Goal: Task Accomplishment & Management: Complete application form

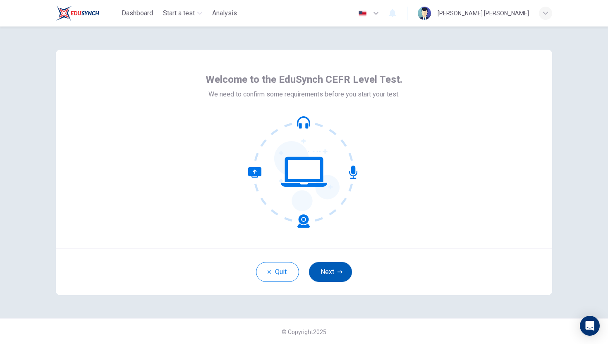
click at [330, 274] on button "Next" at bounding box center [330, 272] width 43 height 20
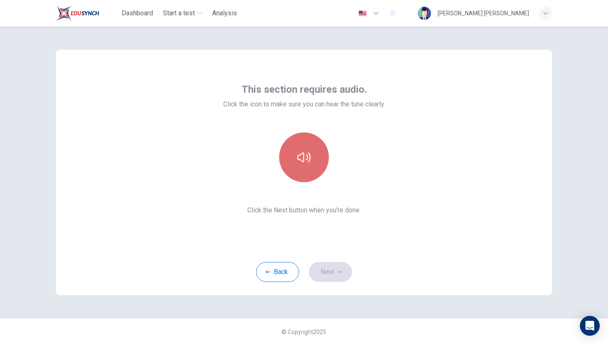
click at [309, 165] on button "button" at bounding box center [304, 157] width 50 height 50
click at [307, 168] on button "button" at bounding box center [304, 157] width 50 height 50
click at [319, 155] on button "button" at bounding box center [304, 157] width 50 height 50
click at [320, 163] on button "button" at bounding box center [304, 157] width 50 height 50
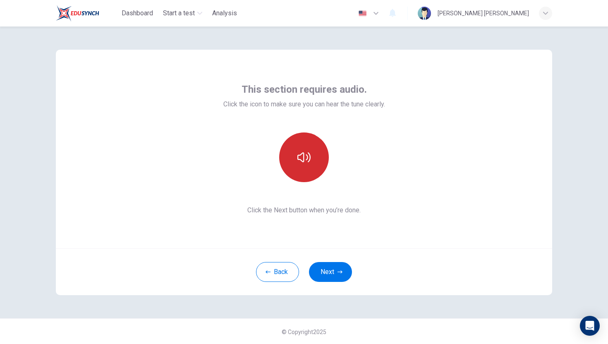
click at [320, 163] on button "button" at bounding box center [304, 157] width 50 height 50
click at [321, 165] on button "button" at bounding box center [304, 157] width 50 height 50
click at [344, 275] on button "Next" at bounding box center [330, 272] width 43 height 20
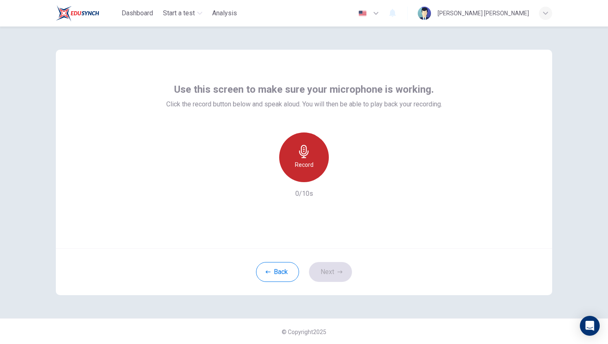
click at [308, 146] on icon "button" at bounding box center [303, 151] width 13 height 13
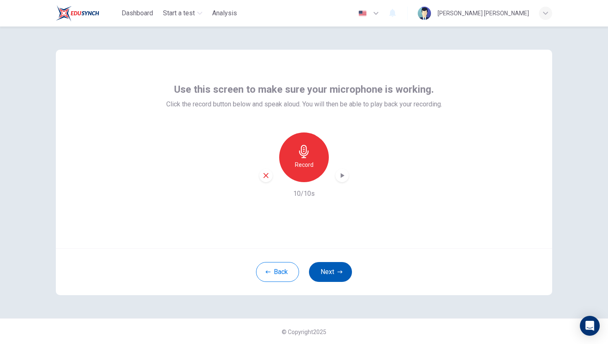
click at [334, 268] on button "Next" at bounding box center [330, 272] width 43 height 20
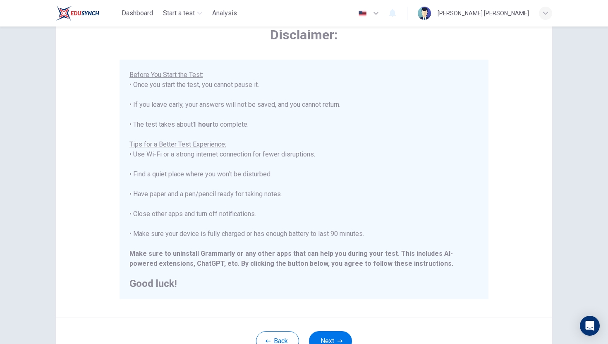
scroll to position [116, 0]
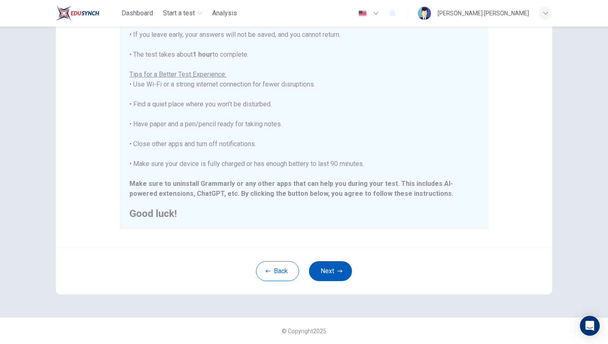
click at [340, 271] on icon "button" at bounding box center [339, 270] width 5 height 5
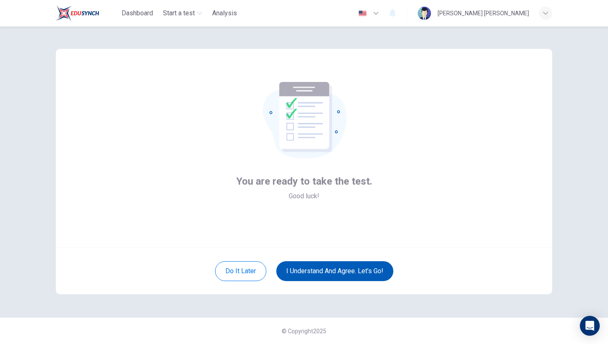
scroll to position [1, 0]
click at [326, 268] on button "I understand and agree. Let’s go!" at bounding box center [334, 271] width 117 height 20
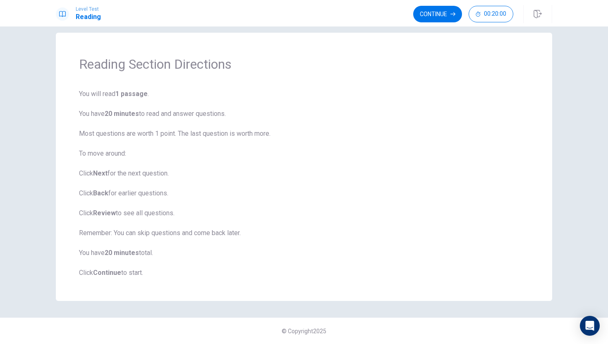
scroll to position [10, 0]
click at [442, 12] on button "Continue" at bounding box center [437, 14] width 49 height 17
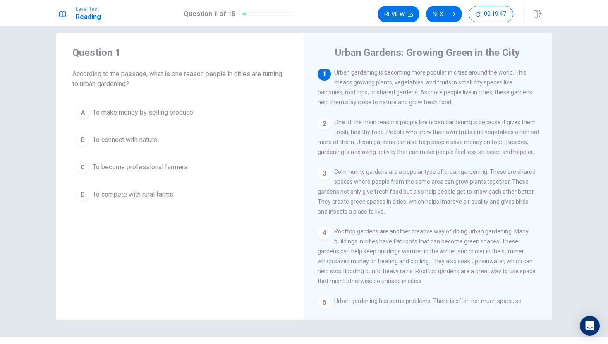
scroll to position [0, 0]
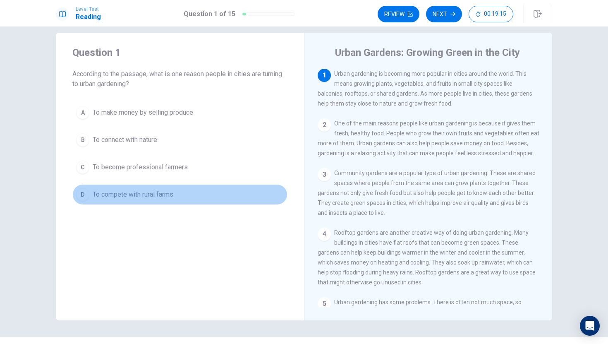
click at [84, 195] on div "D" at bounding box center [82, 194] width 13 height 13
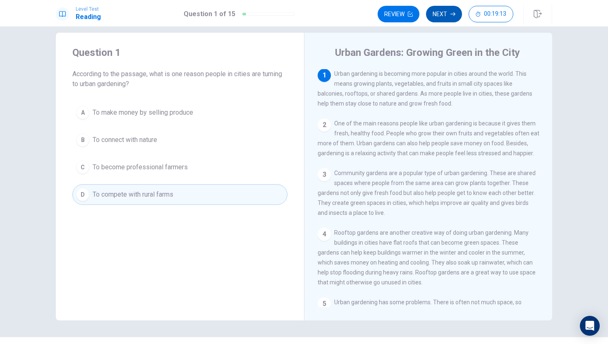
click at [451, 17] on button "Next" at bounding box center [444, 14] width 36 height 17
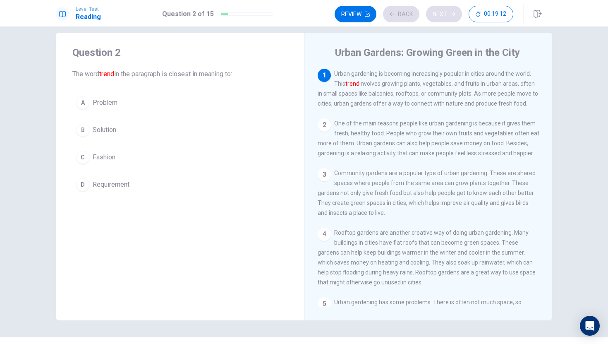
scroll to position [0, 0]
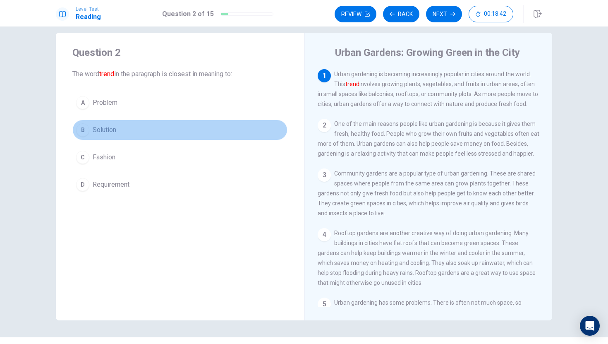
click at [103, 129] on span "Solution" at bounding box center [105, 130] width 24 height 10
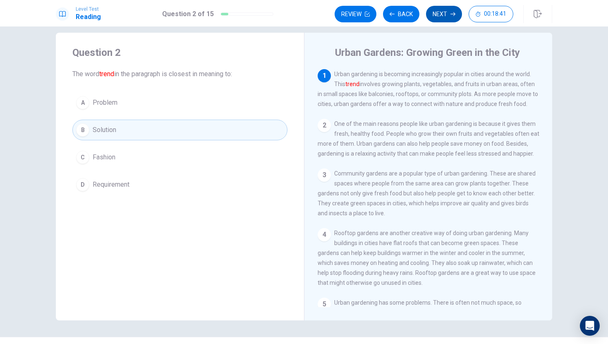
click at [443, 13] on button "Next" at bounding box center [444, 14] width 36 height 17
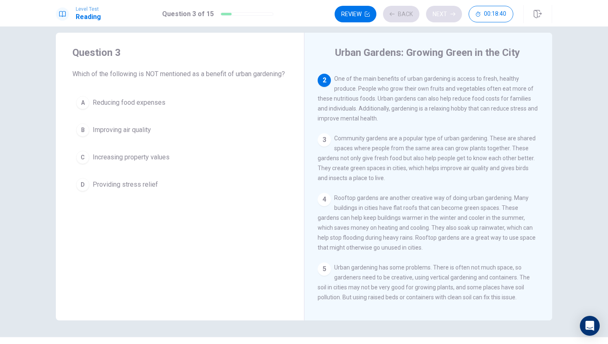
scroll to position [51, 0]
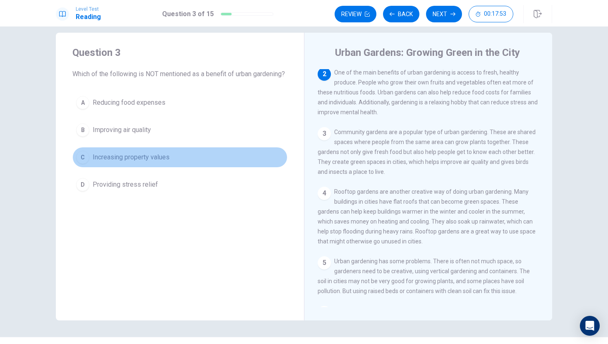
click at [124, 162] on span "Increasing property values" at bounding box center [131, 157] width 77 height 10
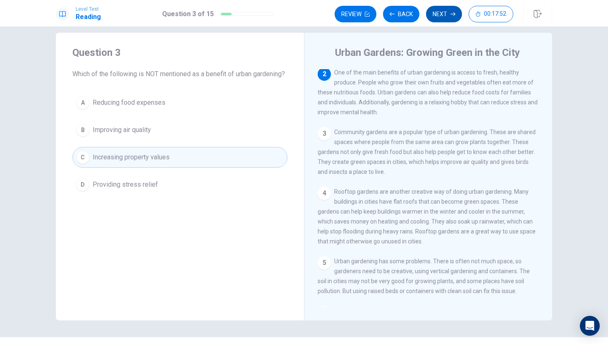
click at [439, 12] on button "Next" at bounding box center [444, 14] width 36 height 17
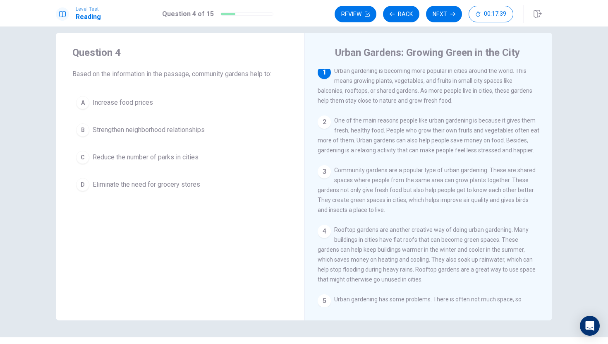
scroll to position [3, 0]
click at [325, 120] on div "2" at bounding box center [323, 122] width 13 height 13
click at [323, 125] on div "2" at bounding box center [323, 122] width 13 height 13
click at [385, 139] on div "2 One of the main reasons people like urban gardening is because it gives them …" at bounding box center [428, 136] width 222 height 40
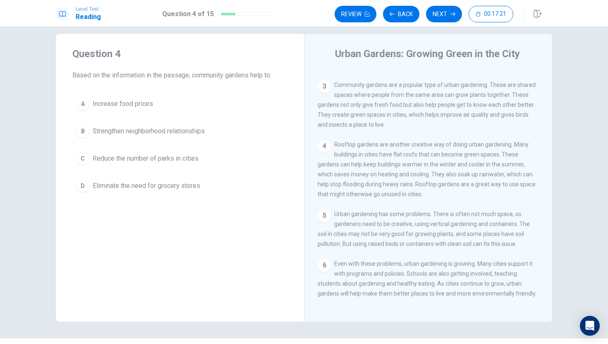
scroll to position [101, 0]
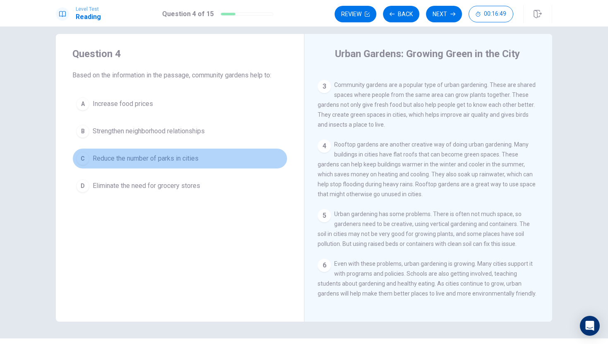
click at [186, 158] on span "Reduce the number of parks in cities" at bounding box center [146, 158] width 106 height 10
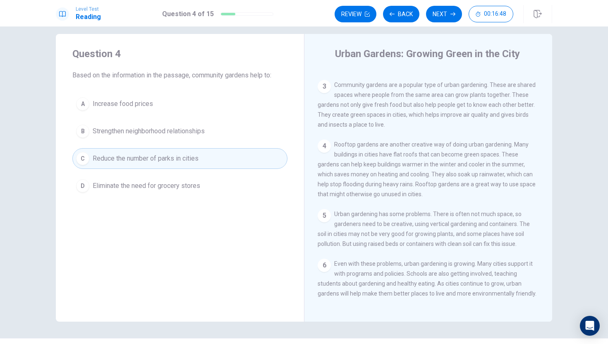
click at [184, 138] on button "B Strengthen neighborhood relationships" at bounding box center [179, 131] width 215 height 21
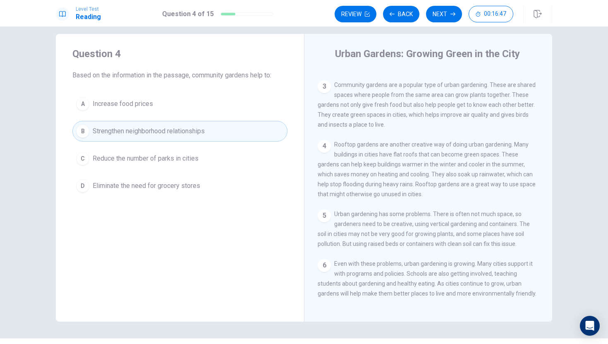
click at [156, 105] on button "A Increase food prices" at bounding box center [179, 103] width 215 height 21
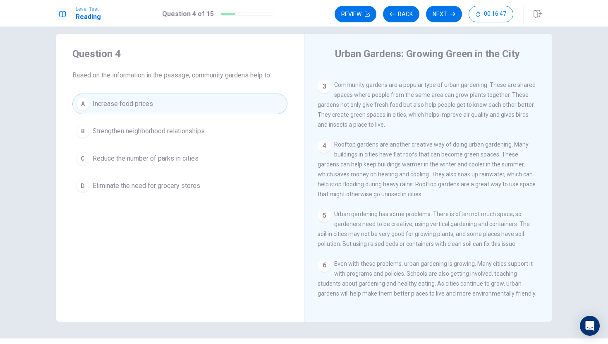
click at [163, 127] on span "Strengthen neighborhood relationships" at bounding box center [149, 131] width 112 height 10
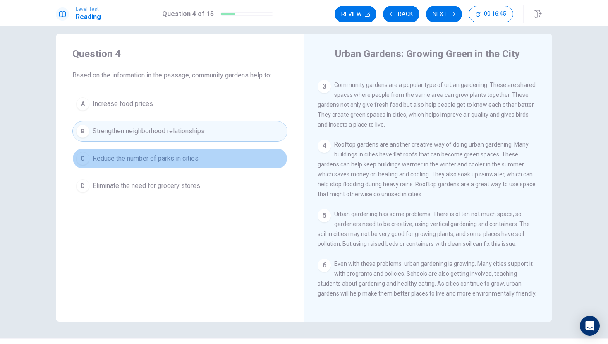
click at [171, 151] on button "C Reduce the number of parks in cities" at bounding box center [179, 158] width 215 height 21
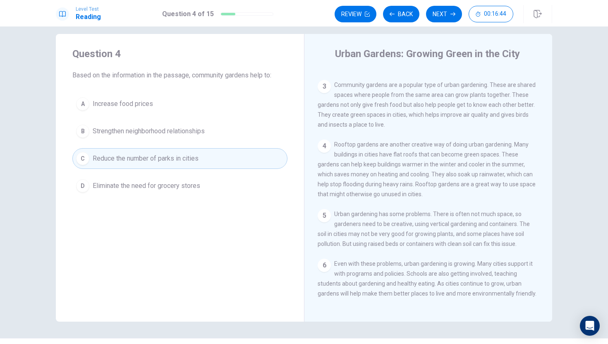
click at [171, 184] on span "Eliminate the need for grocery stores" at bounding box center [146, 186] width 107 height 10
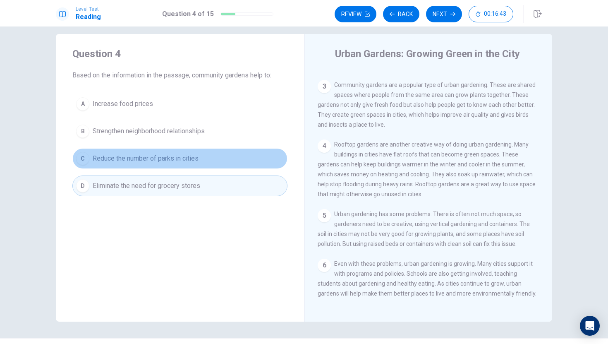
click at [171, 165] on button "C Reduce the number of parks in cities" at bounding box center [179, 158] width 215 height 21
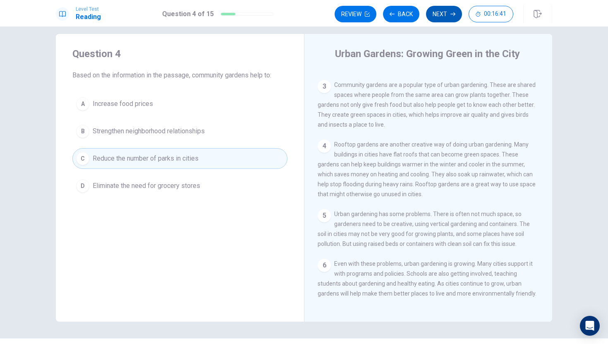
click at [441, 17] on button "Next" at bounding box center [444, 14] width 36 height 17
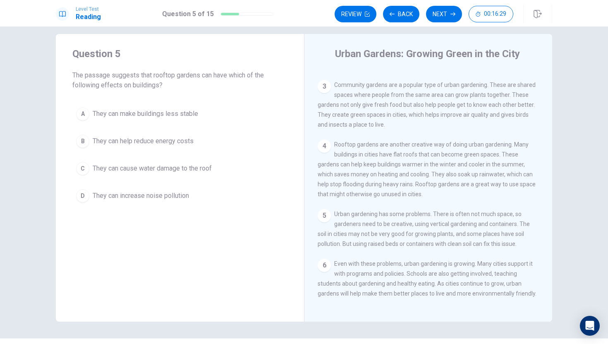
drag, startPoint x: 354, startPoint y: 148, endPoint x: 334, endPoint y: 148, distance: 20.7
click at [334, 148] on span "Rooftop gardens are another creative way of doing urban gardening. Many buildin…" at bounding box center [426, 169] width 218 height 56
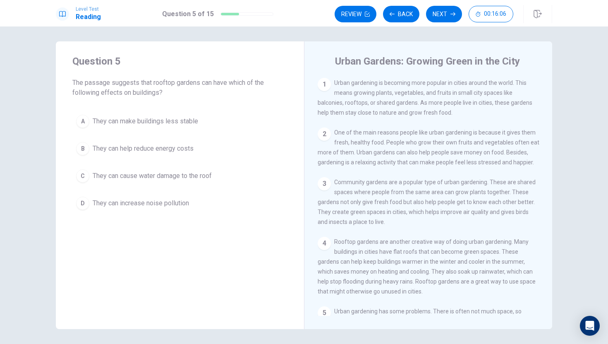
scroll to position [0, 0]
click at [174, 173] on span "They can cause water damage to the roof" at bounding box center [152, 177] width 119 height 10
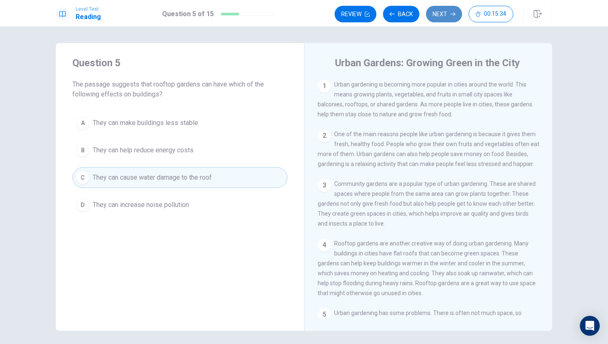
click at [442, 10] on button "Next" at bounding box center [444, 14] width 36 height 17
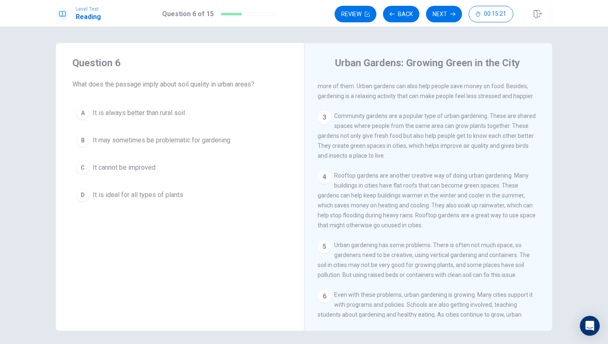
scroll to position [68, 0]
drag, startPoint x: 78, startPoint y: 85, endPoint x: 105, endPoint y: 88, distance: 27.1
click at [105, 88] on span "What does the passage imply about soil quality in urban areas?" at bounding box center [179, 84] width 215 height 10
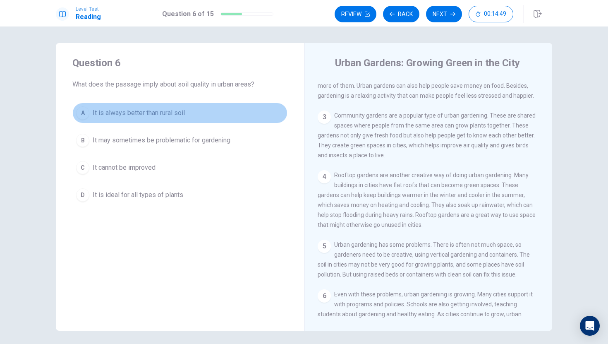
click at [121, 114] on span "It is always better than rural soil" at bounding box center [139, 113] width 92 height 10
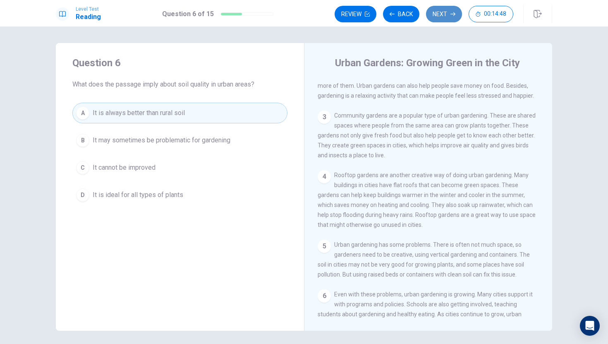
click at [451, 18] on button "Next" at bounding box center [444, 14] width 36 height 17
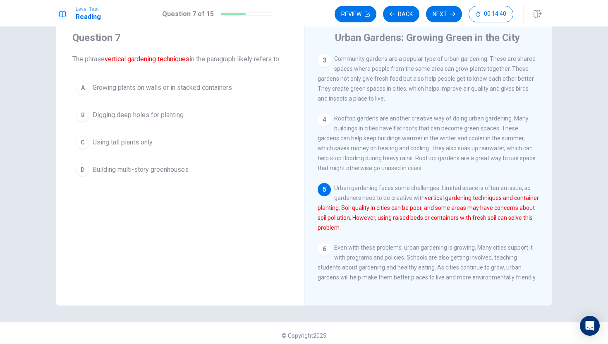
scroll to position [30, 0]
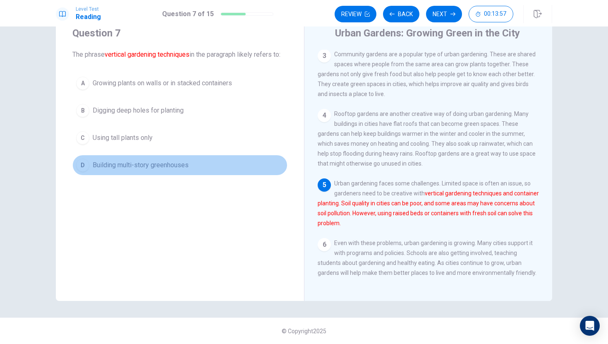
click at [153, 167] on span "Building multi-story greenhouses" at bounding box center [141, 165] width 96 height 10
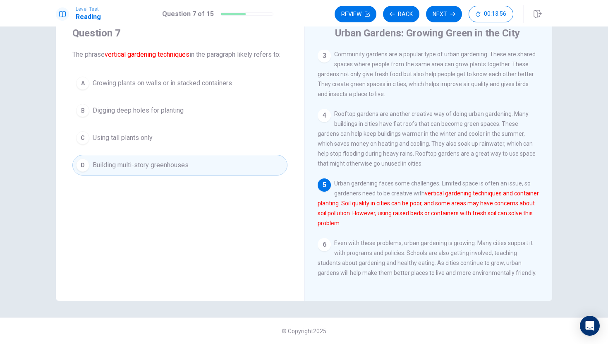
click at [150, 144] on button "C Using tall plants only" at bounding box center [179, 137] width 215 height 21
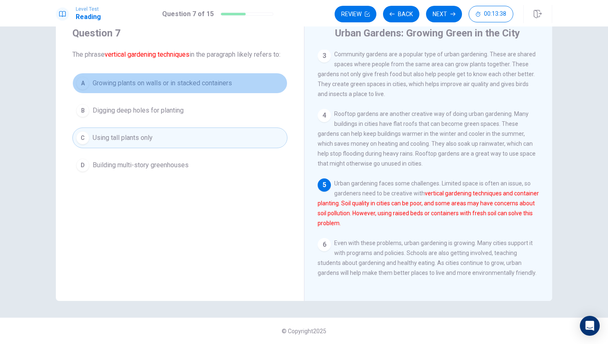
click at [169, 84] on span "Growing plants on walls or in stacked containers" at bounding box center [162, 83] width 139 height 10
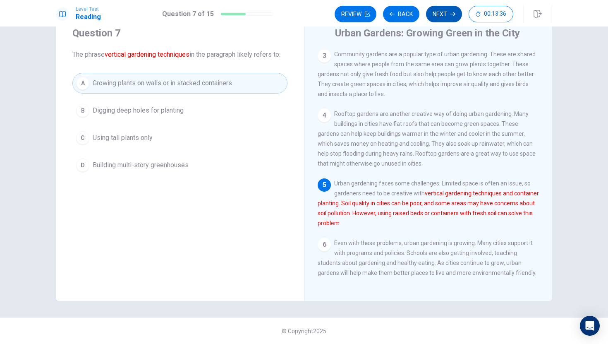
click at [445, 10] on button "Next" at bounding box center [444, 14] width 36 height 17
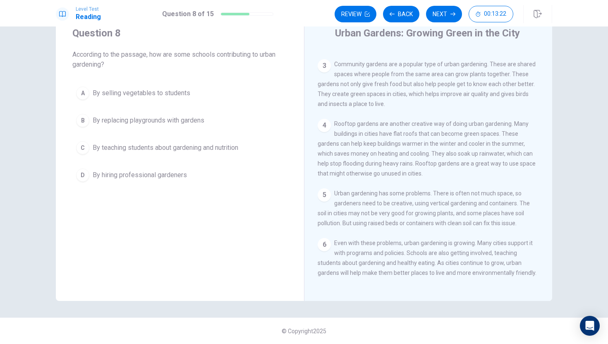
scroll to position [0, 0]
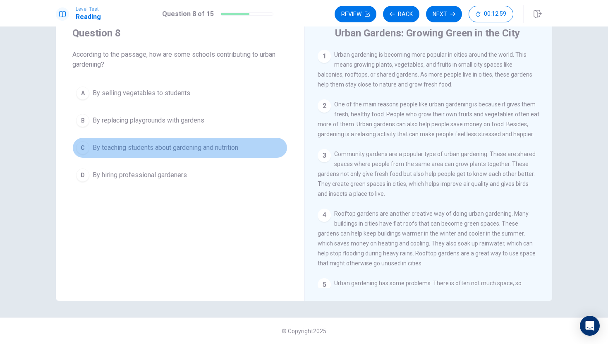
click at [199, 149] on span "By teaching students about gardening and nutrition" at bounding box center [166, 148] width 146 height 10
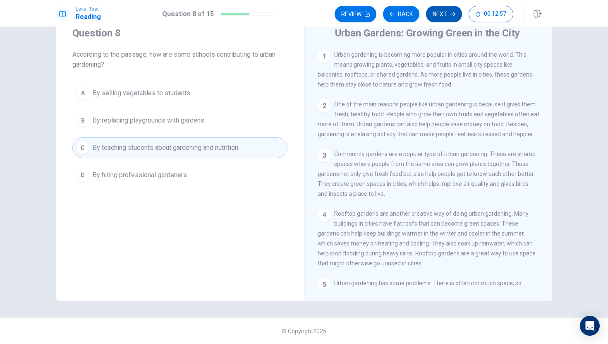
click at [439, 9] on button "Next" at bounding box center [444, 14] width 36 height 17
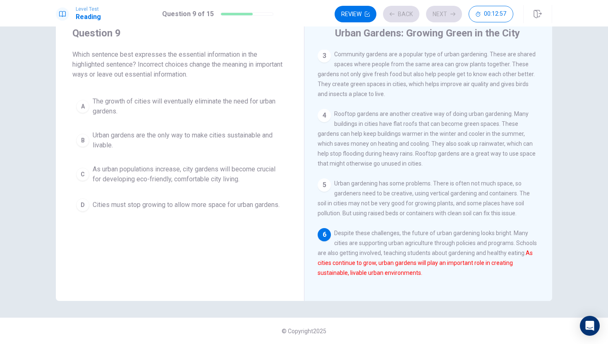
scroll to position [111, 0]
click at [168, 101] on span "The growth of cities will eventually eliminate the need for urban gardens." at bounding box center [188, 106] width 191 height 20
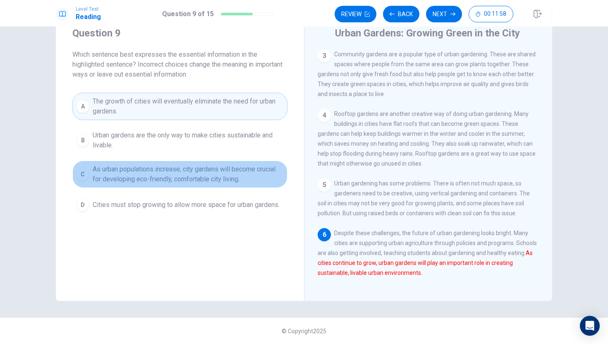
click at [270, 168] on span "As urban populations increase, city gardens will become crucial for developing …" at bounding box center [188, 174] width 191 height 20
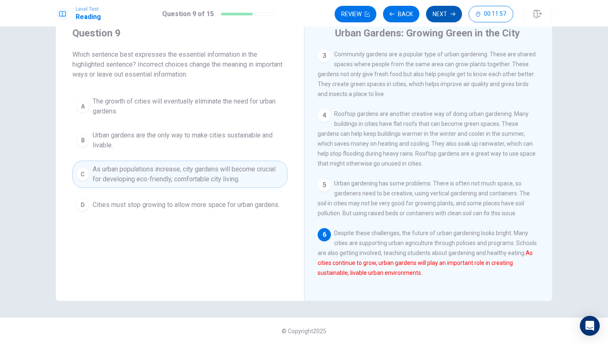
click at [451, 13] on icon "button" at bounding box center [452, 14] width 5 height 5
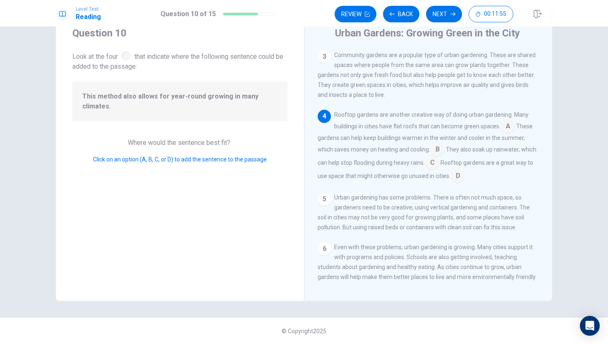
scroll to position [99, 0]
click at [431, 153] on input at bounding box center [437, 149] width 13 height 13
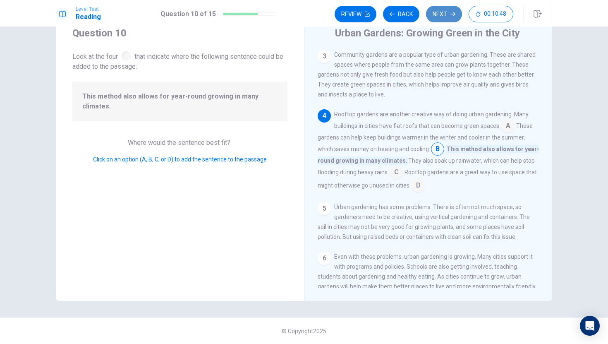
click at [442, 17] on button "Next" at bounding box center [444, 14] width 36 height 17
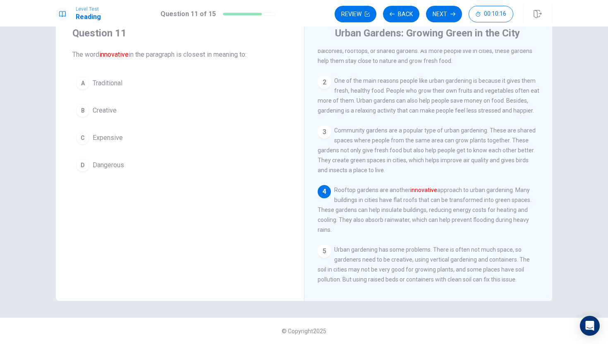
scroll to position [26, 0]
click at [114, 86] on span "Traditional" at bounding box center [108, 83] width 30 height 10
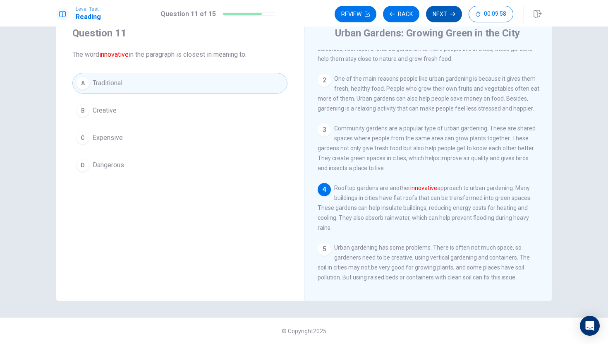
click at [444, 15] on button "Next" at bounding box center [444, 14] width 36 height 17
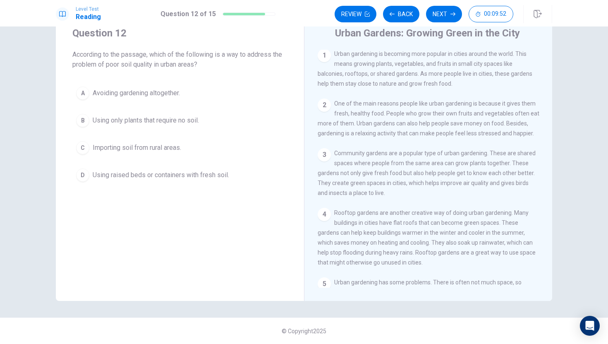
scroll to position [0, 0]
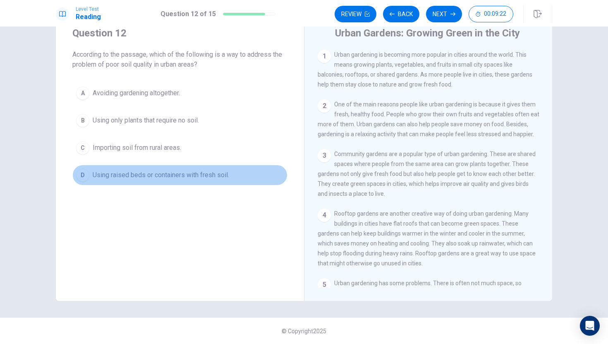
click at [198, 177] on span "Using raised beds or containers with fresh soil." at bounding box center [161, 175] width 136 height 10
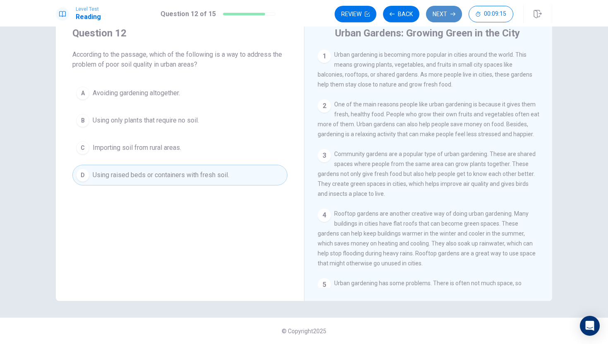
click at [440, 14] on button "Next" at bounding box center [444, 14] width 36 height 17
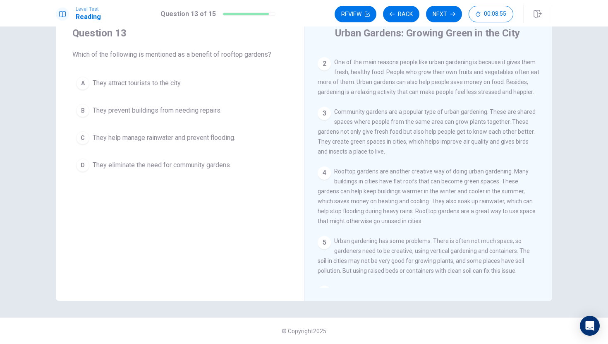
scroll to position [43, 0]
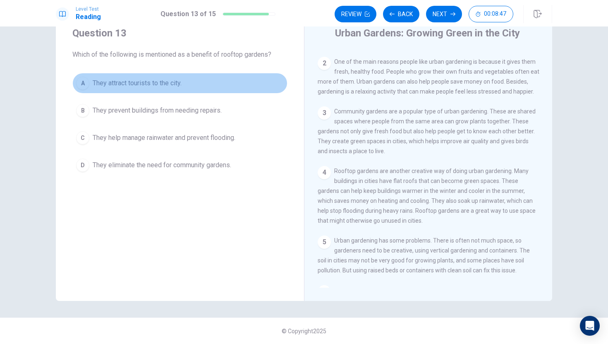
click at [152, 87] on span "They attract tourists to the city." at bounding box center [137, 83] width 89 height 10
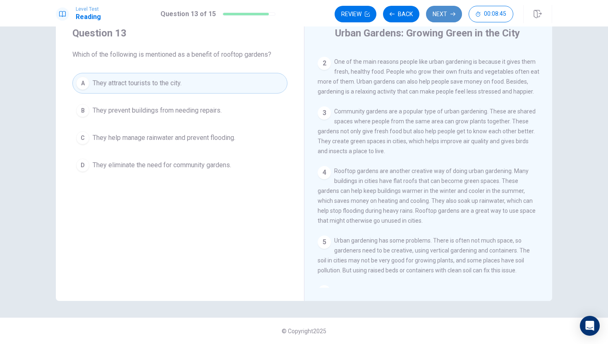
click at [454, 19] on button "Next" at bounding box center [444, 14] width 36 height 17
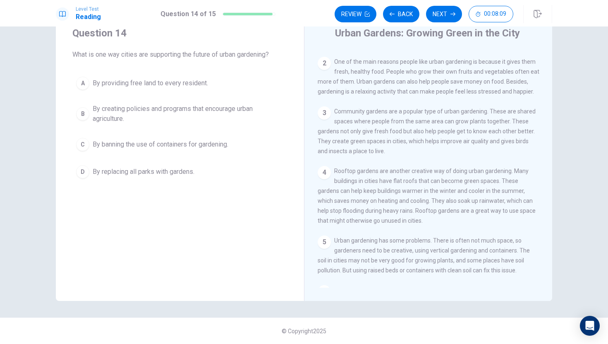
click at [223, 111] on span "By creating policies and programs that encourage urban agriculture." at bounding box center [188, 114] width 191 height 20
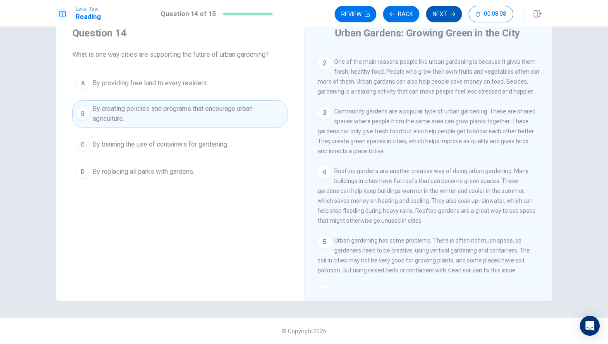
click at [442, 13] on button "Next" at bounding box center [444, 14] width 36 height 17
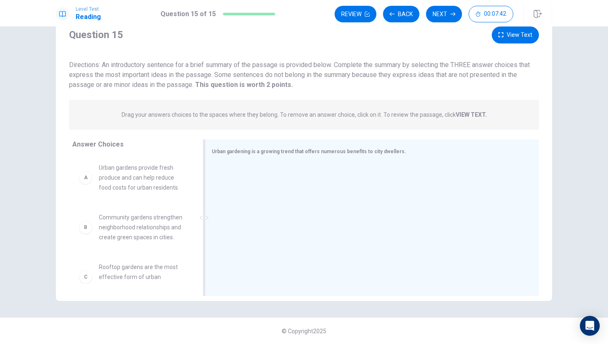
click at [223, 152] on span "Urban gardening is a growing trend that offers numerous benefits to city dwelle…" at bounding box center [309, 151] width 194 height 6
click at [227, 153] on span "Urban gardening is a growing trend that offers numerous benefits to city dwelle…" at bounding box center [309, 151] width 194 height 6
drag, startPoint x: 227, startPoint y: 153, endPoint x: 256, endPoint y: 153, distance: 29.4
click at [256, 153] on span "Urban gardening is a growing trend that offers numerous benefits to city dwelle…" at bounding box center [309, 151] width 194 height 6
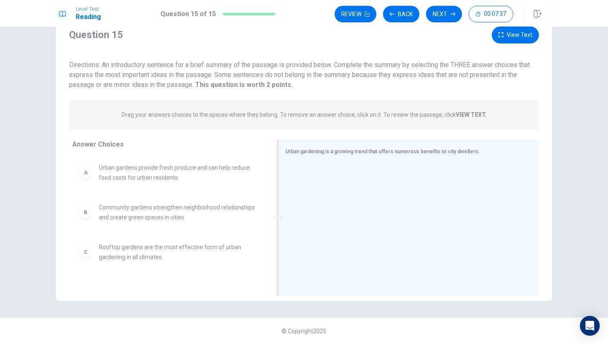
drag, startPoint x: 200, startPoint y: 216, endPoint x: 273, endPoint y: 207, distance: 74.1
click at [273, 207] on div at bounding box center [277, 217] width 10 height 156
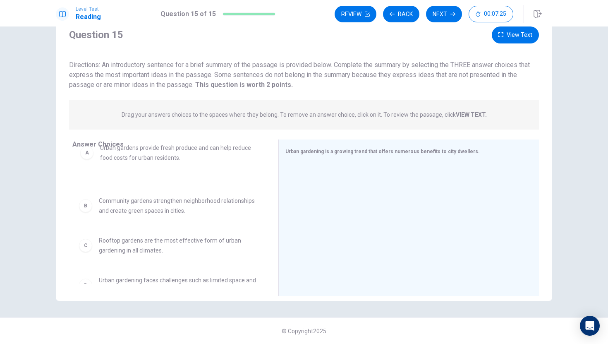
drag, startPoint x: 185, startPoint y: 171, endPoint x: 179, endPoint y: 155, distance: 16.7
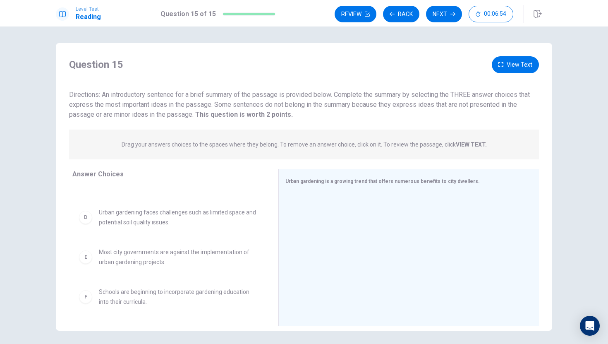
scroll to position [0, 0]
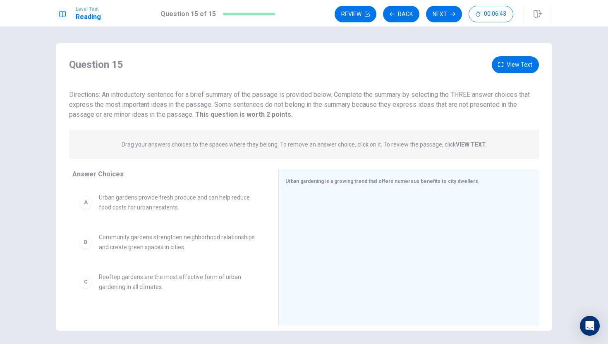
drag, startPoint x: 289, startPoint y: 116, endPoint x: 210, endPoint y: 112, distance: 78.3
click at [210, 116] on strong "This question is worth 2 points." at bounding box center [242, 114] width 99 height 8
click at [364, 102] on span "Directions: An introductory sentence for a brief summary of the passage is prov…" at bounding box center [299, 105] width 461 height 28
click at [216, 102] on span "Directions: An introductory sentence for a brief summary of the passage is prov…" at bounding box center [299, 105] width 461 height 28
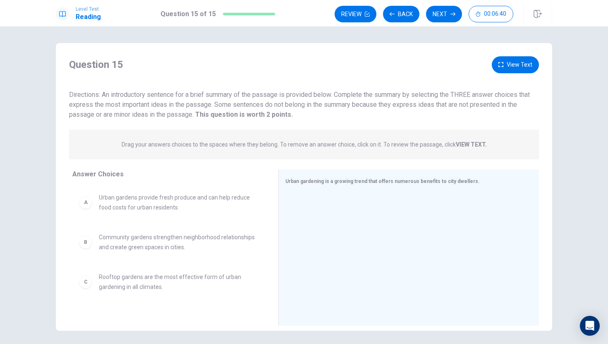
click at [216, 103] on span "Directions: An introductory sentence for a brief summary of the passage is prov…" at bounding box center [299, 105] width 461 height 28
click at [222, 103] on span "Directions: An introductory sentence for a brief summary of the passage is prov…" at bounding box center [299, 105] width 461 height 28
drag, startPoint x: 288, startPoint y: 97, endPoint x: 324, endPoint y: 95, distance: 36.0
click at [324, 95] on span "Directions: An introductory sentence for a brief summary of the passage is prov…" at bounding box center [299, 105] width 461 height 28
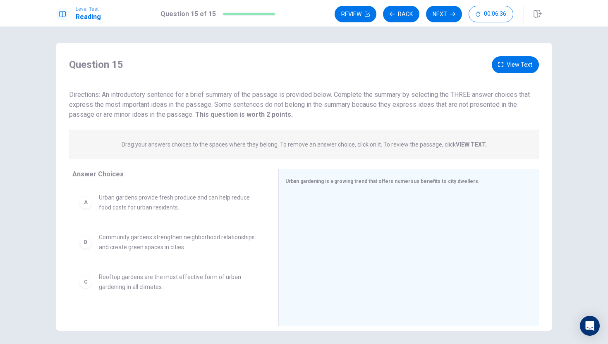
click at [324, 95] on span "Directions: An introductory sentence for a brief summary of the passage is prov…" at bounding box center [299, 105] width 461 height 28
click at [272, 115] on strong "This question is worth 2 points." at bounding box center [242, 114] width 99 height 8
click at [279, 115] on strong "This question is worth 2 points." at bounding box center [242, 114] width 99 height 8
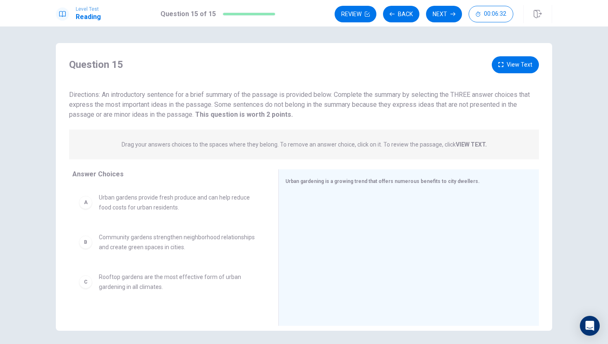
click at [279, 115] on strong "This question is worth 2 points." at bounding box center [242, 114] width 99 height 8
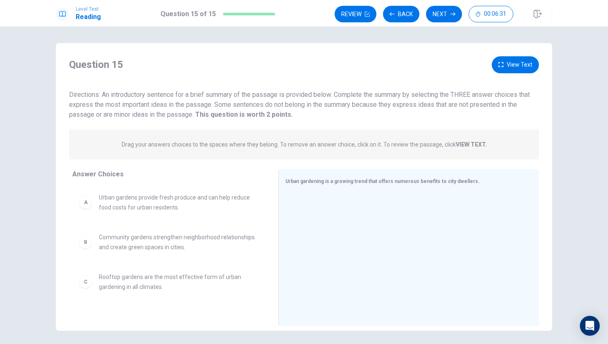
click at [279, 115] on strong "This question is worth 2 points." at bounding box center [242, 114] width 99 height 8
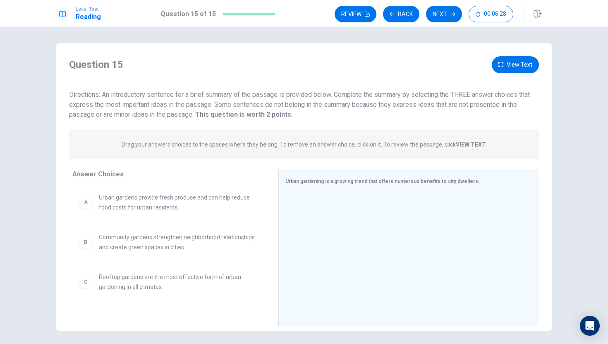
click at [279, 115] on strong "This question is worth 2 points." at bounding box center [242, 114] width 99 height 8
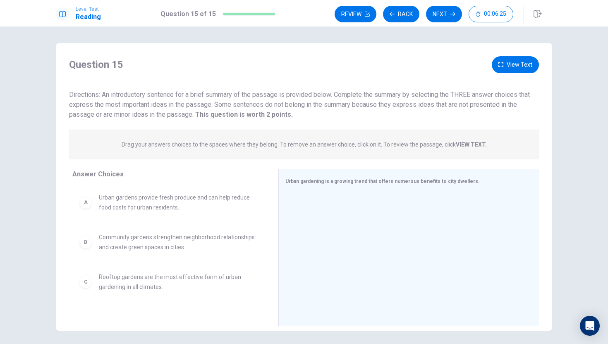
click at [279, 116] on strong "This question is worth 2 points." at bounding box center [242, 114] width 99 height 8
drag, startPoint x: 314, startPoint y: 85, endPoint x: 313, endPoint y: 91, distance: 6.3
click at [314, 87] on div "Question 15 View Text Directions: An introductory sentence for a brief summary …" at bounding box center [304, 87] width 496 height 63
drag, startPoint x: 313, startPoint y: 93, endPoint x: 416, endPoint y: 111, distance: 104.5
click at [416, 111] on div "Directions: An introductory sentence for a brief summary of the passage is prov…" at bounding box center [304, 105] width 470 height 30
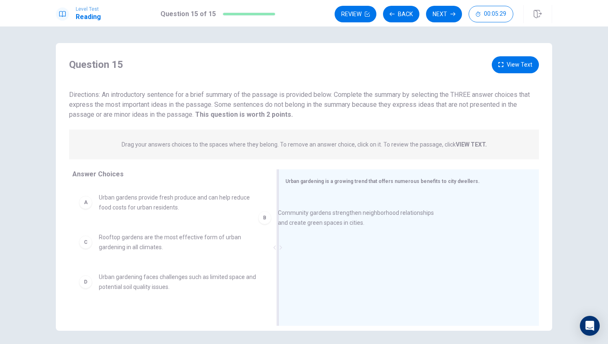
drag, startPoint x: 160, startPoint y: 236, endPoint x: 369, endPoint y: 196, distance: 213.3
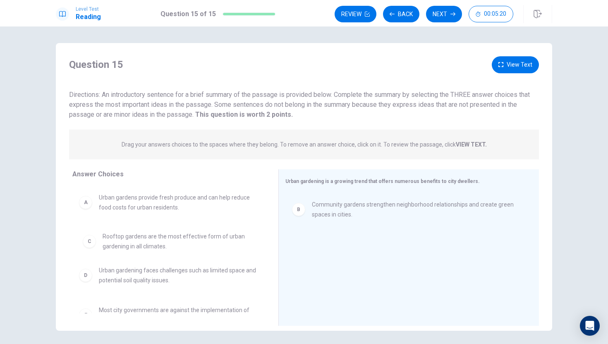
drag, startPoint x: 193, startPoint y: 224, endPoint x: 201, endPoint y: 244, distance: 21.6
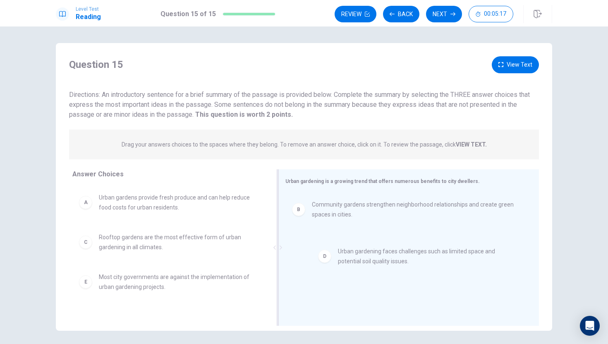
drag, startPoint x: 155, startPoint y: 279, endPoint x: 419, endPoint y: 241, distance: 266.9
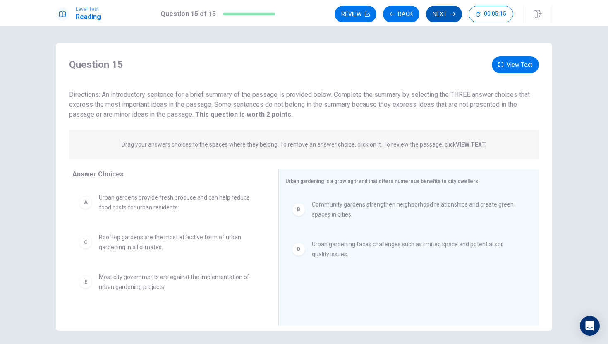
click at [449, 10] on button "Next" at bounding box center [444, 14] width 36 height 17
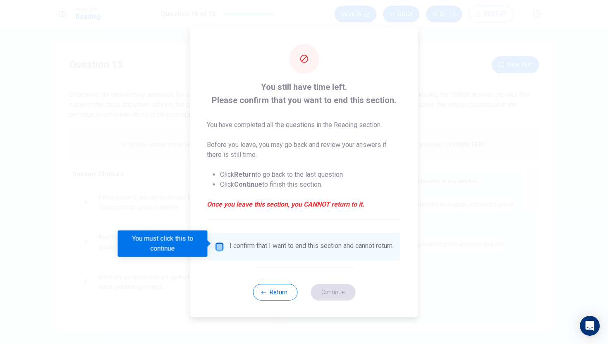
click at [222, 241] on input "You must click this to continue" at bounding box center [220, 246] width 10 height 10
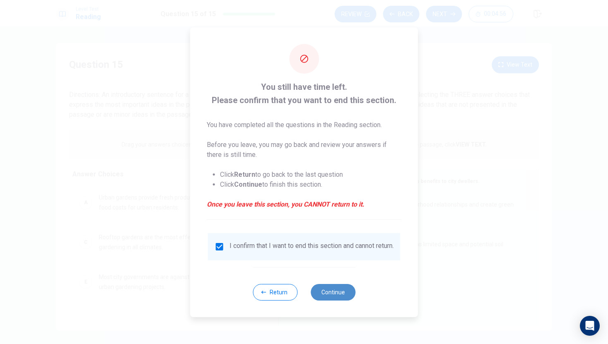
click at [333, 296] on button "Continue" at bounding box center [332, 292] width 45 height 17
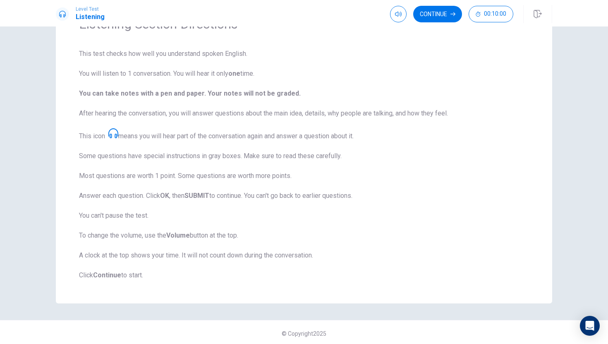
scroll to position [53, 0]
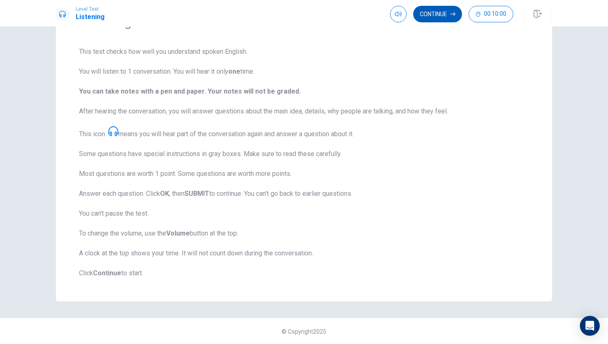
click at [455, 15] on icon "button" at bounding box center [452, 14] width 5 height 5
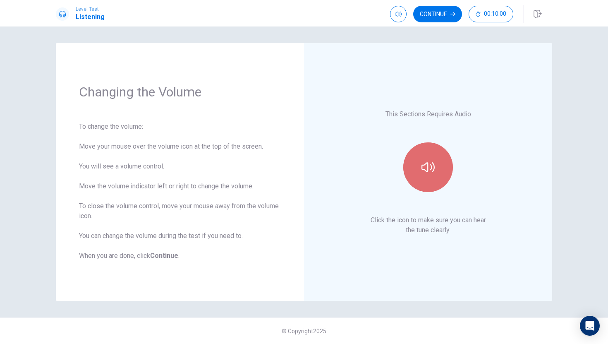
click at [426, 181] on button "button" at bounding box center [428, 167] width 50 height 50
click at [425, 164] on icon "button" at bounding box center [427, 167] width 13 height 10
click at [434, 166] on icon "button" at bounding box center [427, 166] width 13 height 13
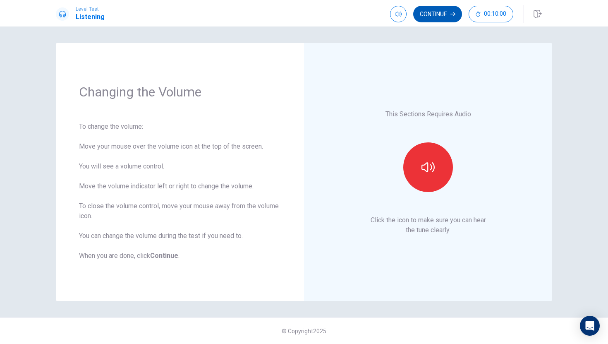
click at [451, 15] on icon "button" at bounding box center [452, 14] width 5 height 5
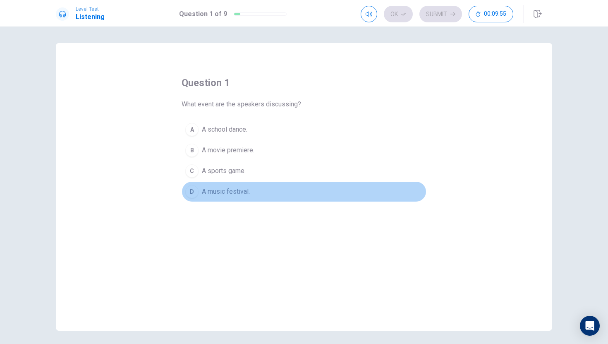
click at [196, 188] on div "D" at bounding box center [191, 191] width 13 height 13
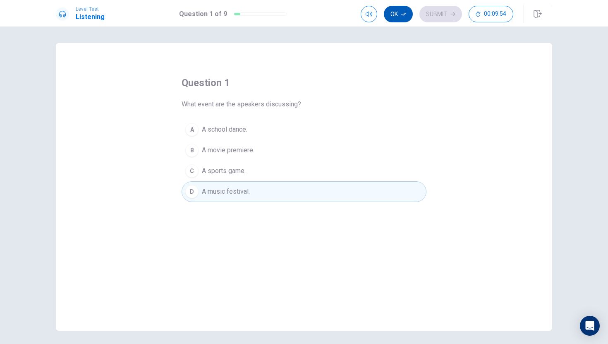
click at [395, 18] on button "Ok" at bounding box center [398, 14] width 29 height 17
click at [439, 16] on button "Submit" at bounding box center [440, 14] width 43 height 17
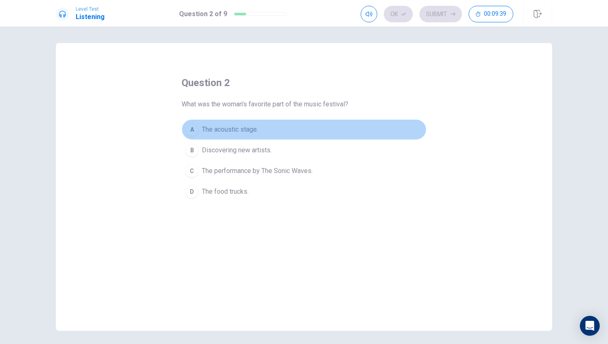
click at [194, 129] on div "A" at bounding box center [191, 129] width 13 height 13
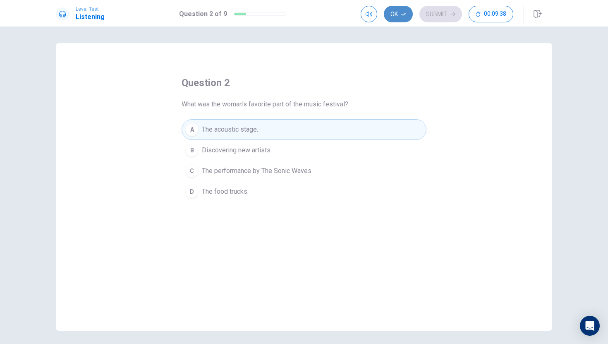
click at [394, 14] on button "Ok" at bounding box center [398, 14] width 29 height 17
click at [449, 12] on button "Submit" at bounding box center [440, 14] width 43 height 17
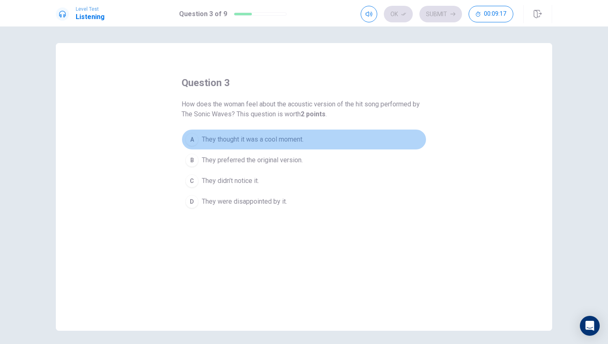
click at [285, 141] on span "They thought it was a cool moment." at bounding box center [253, 139] width 102 height 10
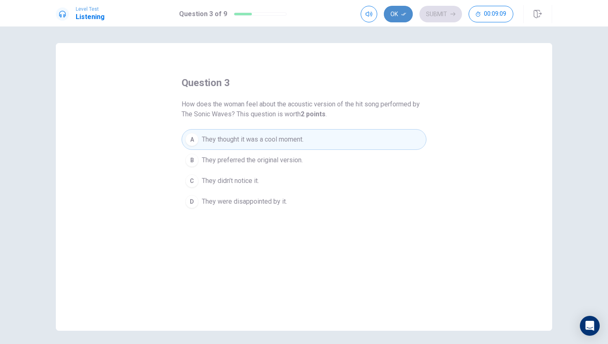
click at [401, 12] on button "Ok" at bounding box center [398, 14] width 29 height 17
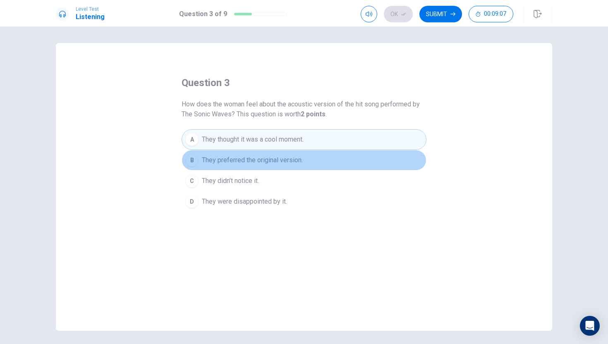
click at [290, 163] on span "They preferred the original version." at bounding box center [252, 160] width 101 height 10
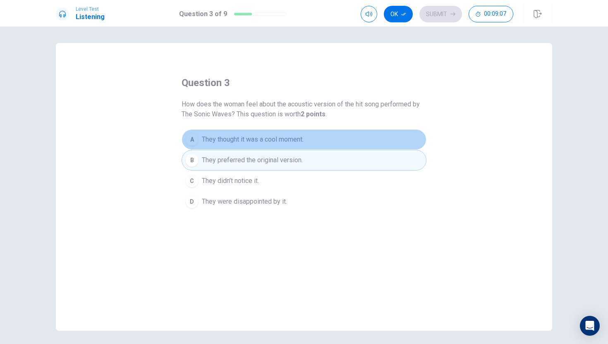
click at [298, 136] on span "They thought it was a cool moment." at bounding box center [253, 139] width 102 height 10
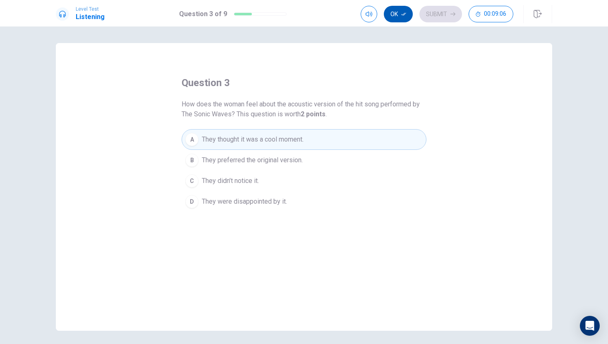
click at [398, 16] on button "Ok" at bounding box center [398, 14] width 29 height 17
click at [429, 15] on button "Submit" at bounding box center [440, 14] width 43 height 17
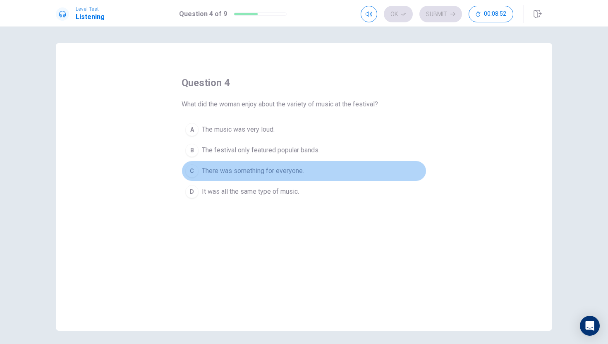
click at [278, 172] on span "There was something for everyone." at bounding box center [253, 171] width 102 height 10
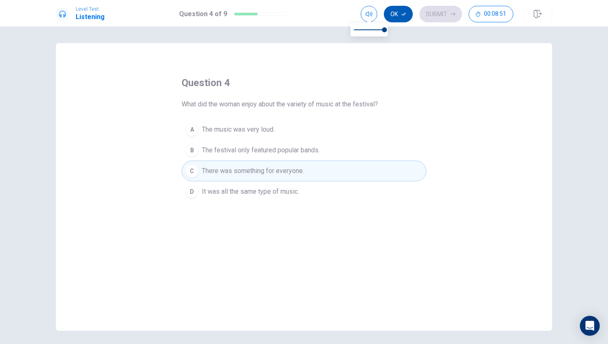
click at [397, 13] on button "Ok" at bounding box center [398, 14] width 29 height 17
click at [456, 12] on button "Submit" at bounding box center [440, 14] width 43 height 17
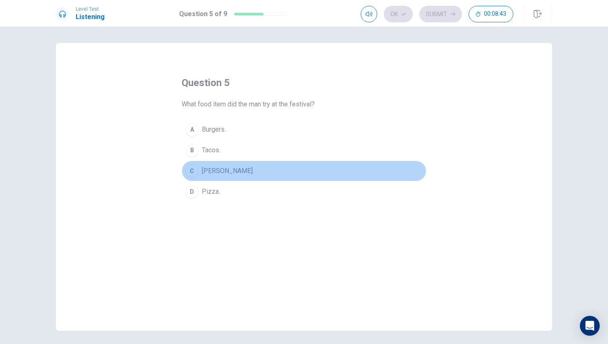
click at [222, 169] on span "[PERSON_NAME]." at bounding box center [228, 171] width 52 height 10
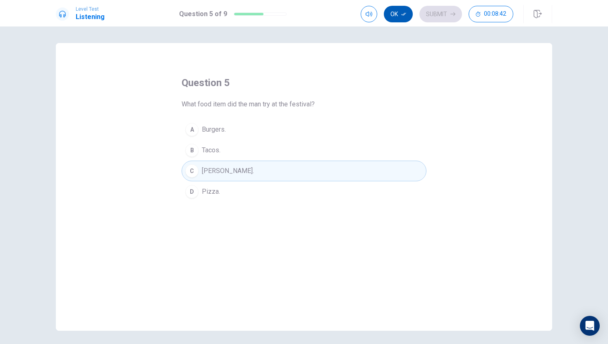
click at [399, 12] on button "Ok" at bounding box center [398, 14] width 29 height 17
click at [429, 11] on button "Submit" at bounding box center [440, 14] width 43 height 17
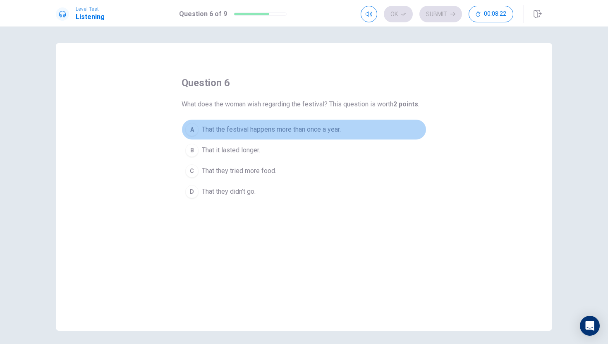
click at [301, 128] on span "That the festival happens more than once a year." at bounding box center [271, 129] width 139 height 10
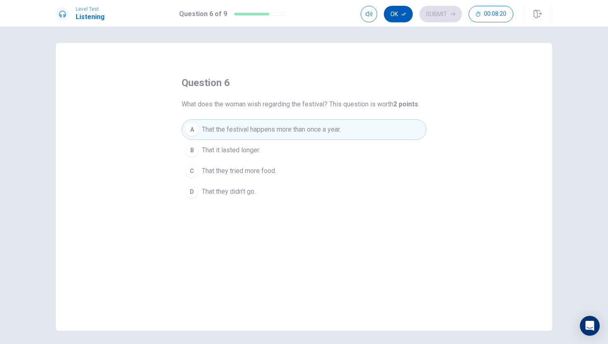
click at [403, 14] on icon "button" at bounding box center [403, 14] width 5 height 5
click at [435, 14] on button "Submit" at bounding box center [440, 14] width 43 height 17
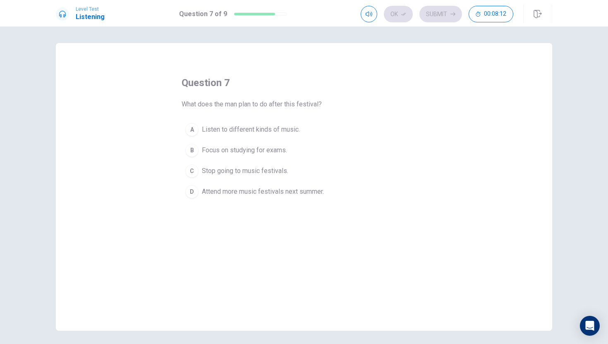
click at [307, 190] on span "Attend more music festivals next summer." at bounding box center [263, 191] width 122 height 10
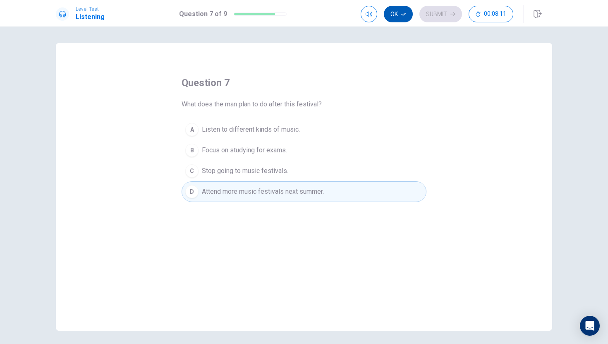
click at [396, 14] on button "Ok" at bounding box center [398, 14] width 29 height 17
click at [442, 13] on button "Submit" at bounding box center [440, 14] width 43 height 17
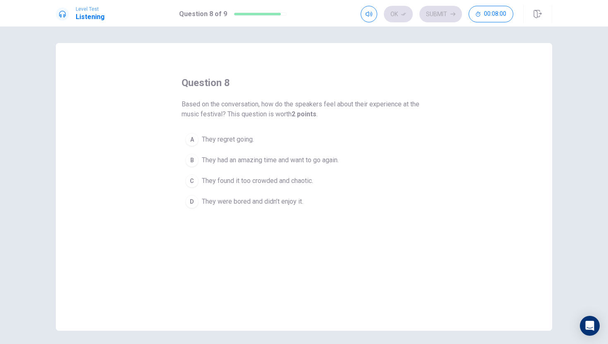
click at [334, 161] on span "They had an amazing time and want to go again." at bounding box center [270, 160] width 137 height 10
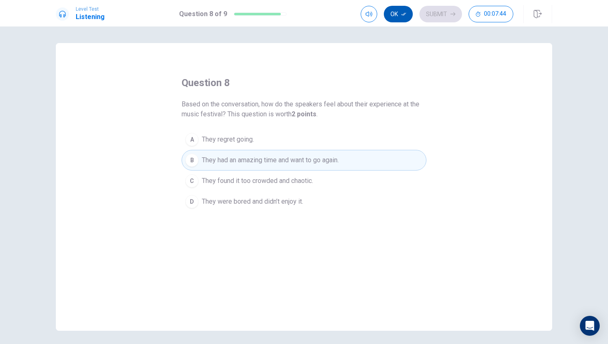
click at [402, 14] on icon "button" at bounding box center [403, 14] width 5 height 5
click at [432, 12] on button "Submit" at bounding box center [440, 14] width 43 height 17
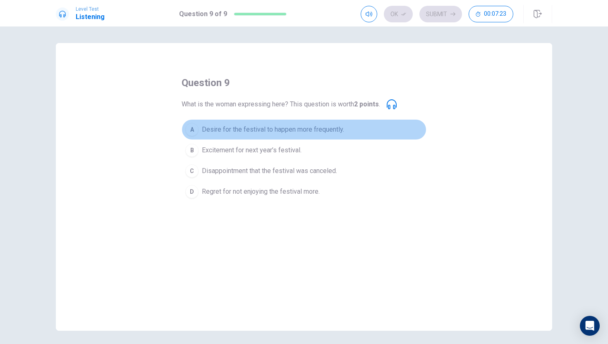
click at [255, 132] on span "Desire for the festival to happen more frequently." at bounding box center [273, 129] width 142 height 10
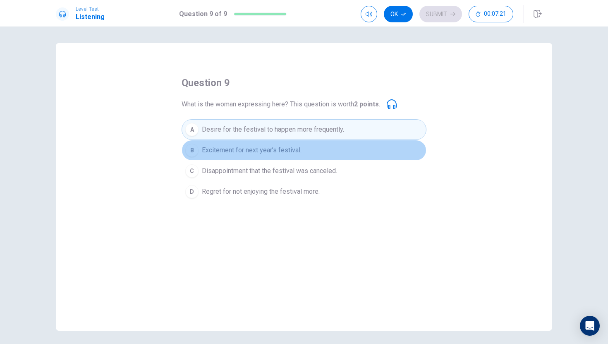
click at [256, 152] on span "Excitement for next year’s festival." at bounding box center [252, 150] width 100 height 10
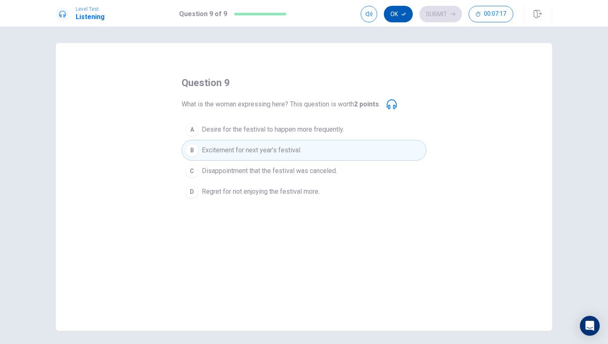
click at [398, 14] on button "Ok" at bounding box center [398, 14] width 29 height 17
click at [448, 9] on button "Submit" at bounding box center [440, 14] width 43 height 17
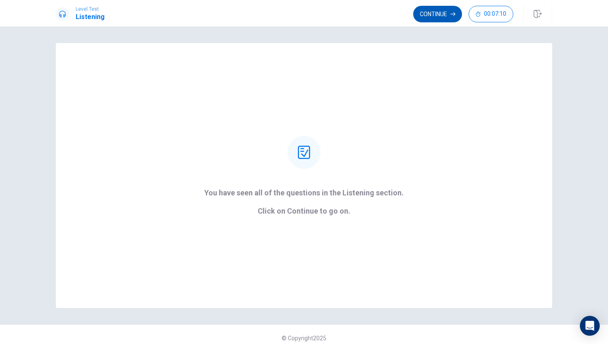
click at [440, 13] on button "Continue" at bounding box center [437, 14] width 49 height 17
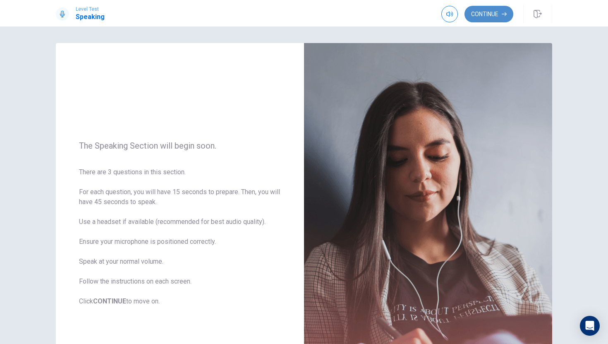
click at [480, 16] on button "Continue" at bounding box center [488, 14] width 49 height 17
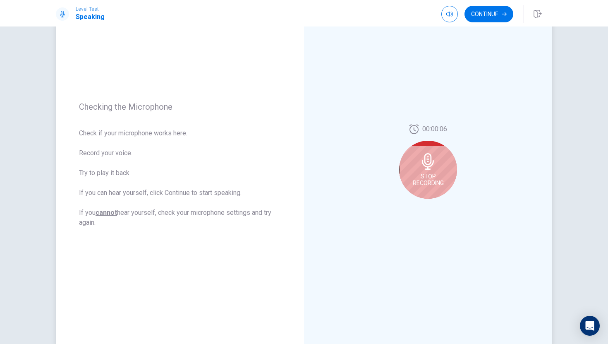
scroll to position [60, 0]
click at [449, 158] on div "Stop Recording" at bounding box center [428, 169] width 58 height 58
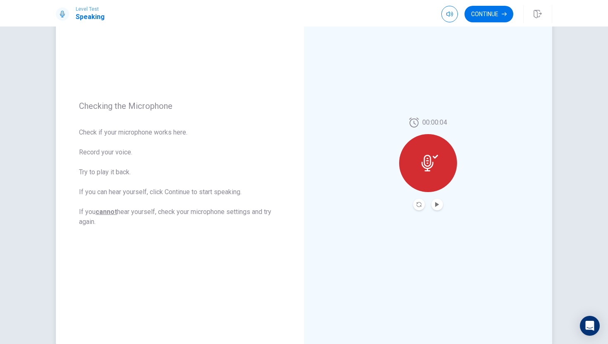
click at [430, 165] on icon at bounding box center [427, 163] width 12 height 17
click at [421, 208] on button "Record Again" at bounding box center [419, 204] width 12 height 12
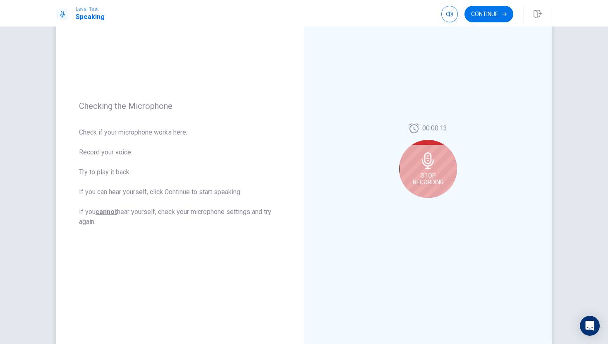
click at [429, 191] on div "Stop Recording" at bounding box center [428, 169] width 58 height 58
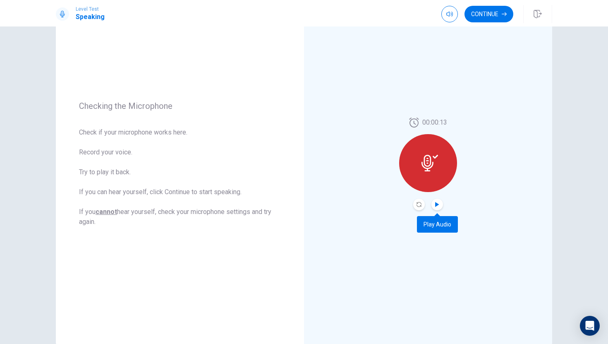
click at [439, 204] on icon "Play Audio" at bounding box center [436, 204] width 5 height 5
click at [499, 18] on button "Continue" at bounding box center [488, 14] width 49 height 17
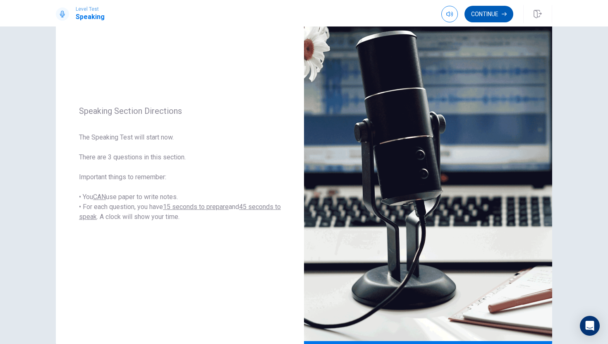
click at [492, 21] on button "Continue" at bounding box center [488, 14] width 49 height 17
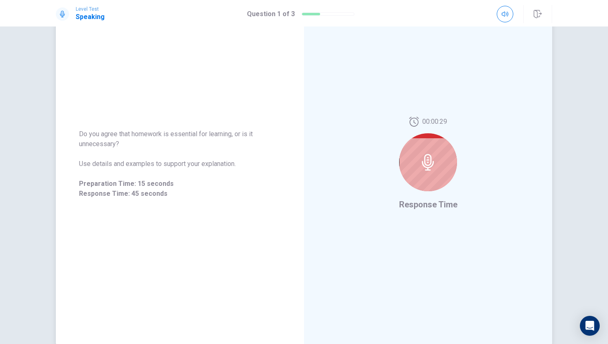
click at [440, 165] on div at bounding box center [428, 162] width 58 height 58
drag, startPoint x: 277, startPoint y: 134, endPoint x: 215, endPoint y: 138, distance: 61.3
click at [215, 138] on span "Do you agree that physical education should be a mandatory part of the school c…" at bounding box center [180, 139] width 202 height 20
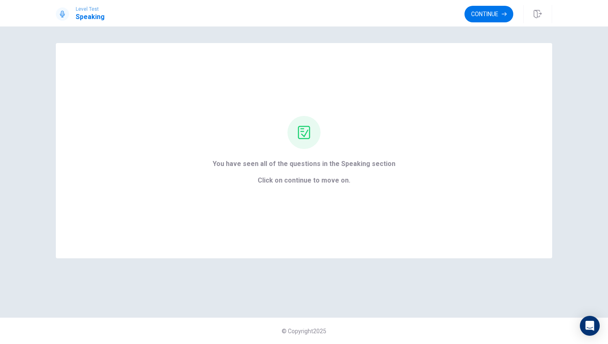
scroll to position [0, 0]
click at [490, 18] on button "Continue" at bounding box center [488, 14] width 49 height 17
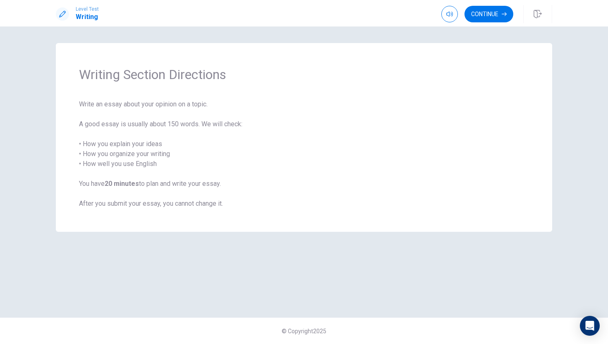
click at [168, 102] on span "Write an essay about your opinion on a topic. A good essay is usually about 150…" at bounding box center [304, 153] width 450 height 109
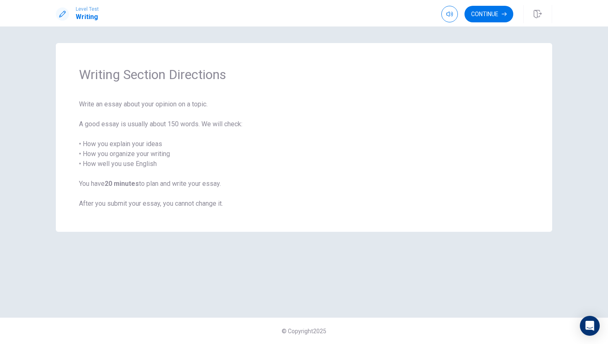
click at [168, 102] on span "Write an essay about your opinion on a topic. A good essay is usually about 150…" at bounding box center [304, 153] width 450 height 109
click at [494, 14] on button "Continue" at bounding box center [488, 14] width 49 height 17
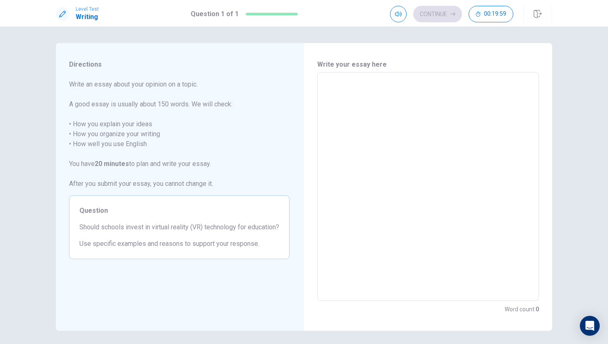
click at [360, 76] on div "x ​" at bounding box center [428, 186] width 222 height 229
type textarea "N"
type textarea "x"
type textarea "No"
type textarea "x"
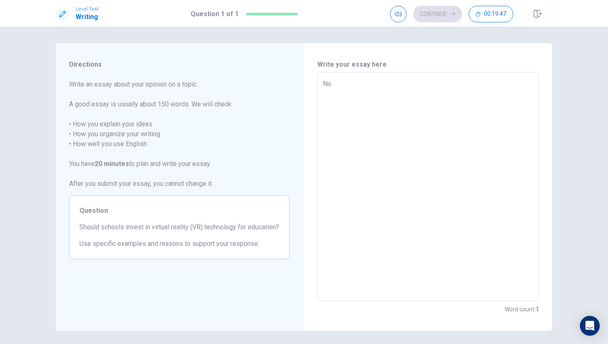
type textarea "Now"
type textarea "x"
type textarea "Now"
type textarea "x"
type textarea "Now"
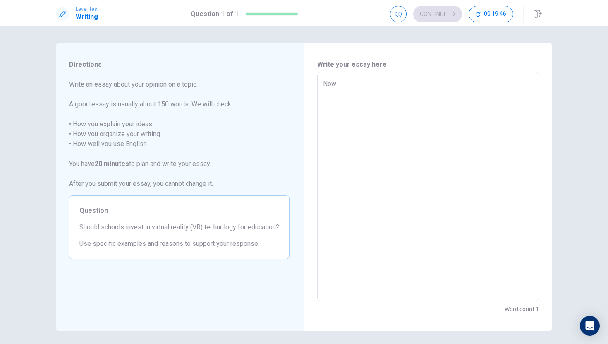
type textarea "x"
type textarea "Now,"
type textarea "x"
type textarea "Now,m"
type textarea "x"
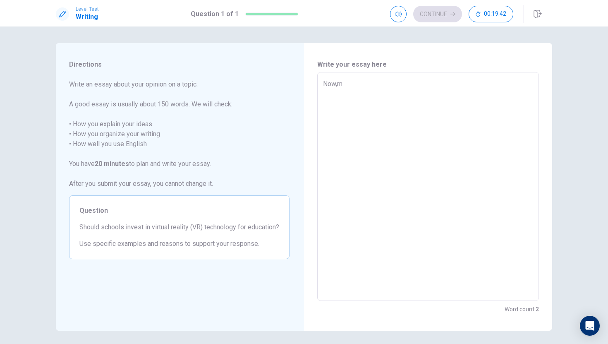
type textarea "Now,[GEOGRAPHIC_DATA]"
type textarea "x"
type textarea "Now,man"
type textarea "x"
type textarea "Now,many"
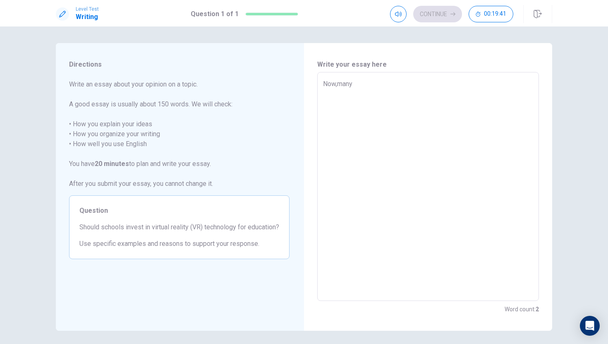
type textarea "x"
type textarea "Now,many"
type textarea "x"
type textarea "Now,many s"
type textarea "x"
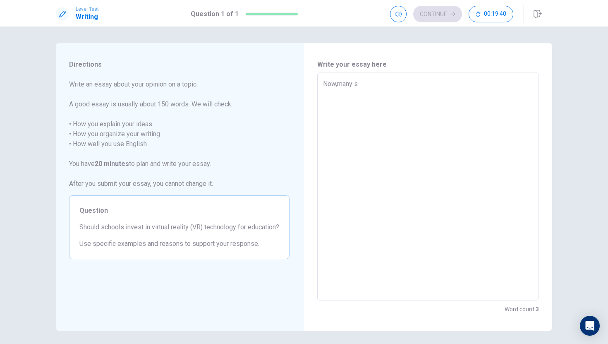
type textarea "Now,many sc"
type textarea "x"
type textarea "Now,many sch"
type textarea "x"
type textarea "Now,many schi"
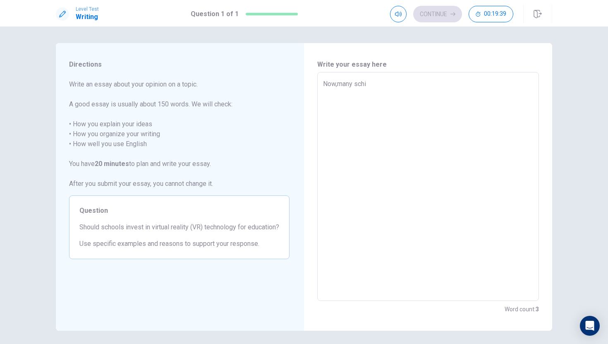
type textarea "x"
type textarea "Now,many [DEMOGRAPHIC_DATA]"
type textarea "x"
type textarea "Now,many schi"
type textarea "x"
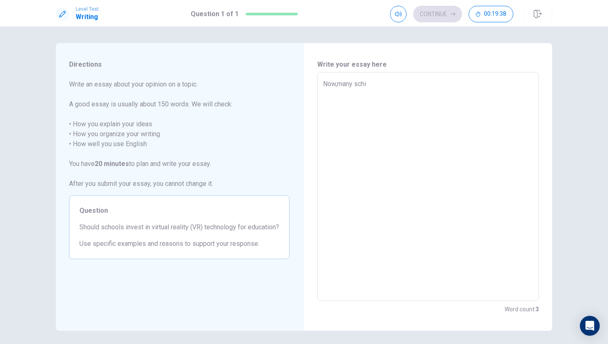
type textarea "Now,many sch"
type textarea "x"
type textarea "Now,many scho"
type textarea "x"
type textarea "Now,many schoo"
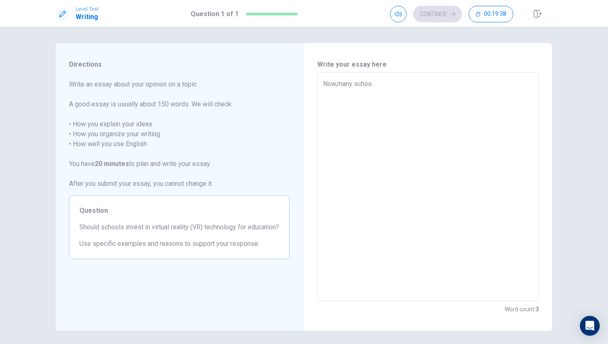
type textarea "x"
type textarea "Now,many school"
type textarea "x"
type textarea "Now,many school"
type textarea "x"
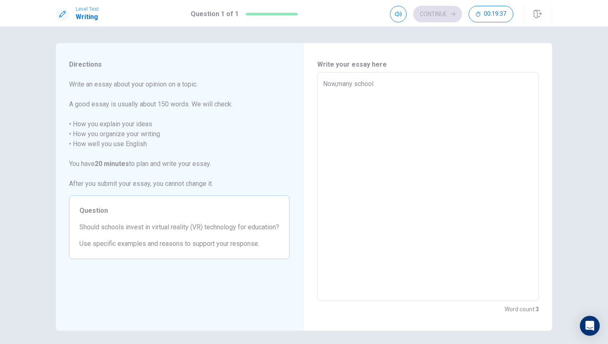
type textarea "Now,many school"
type textarea "x"
type textarea "Now,many schools"
type textarea "x"
type textarea "Now,many schools"
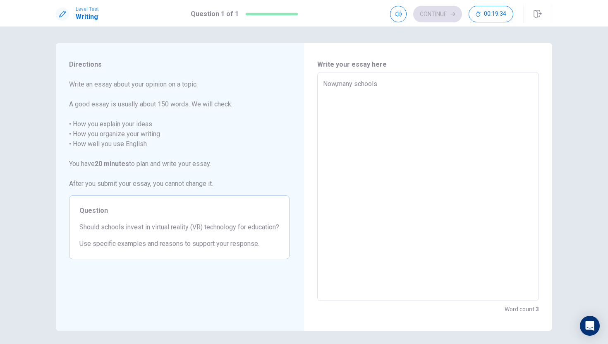
type textarea "x"
type textarea "Now,many schools u"
type textarea "x"
type textarea "Now,many schools us"
type textarea "x"
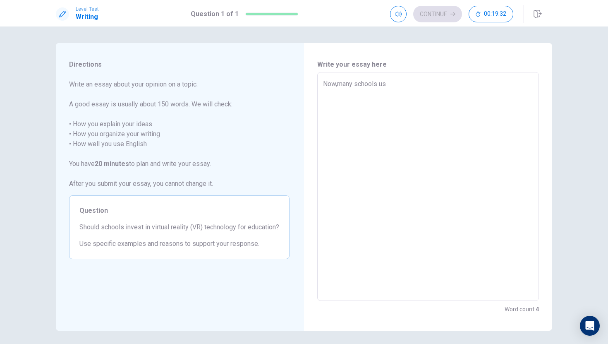
type textarea "Now,many schools use"
type textarea "x"
type textarea "Now,many schools used"
type textarea "x"
type textarea "Now,many schools used"
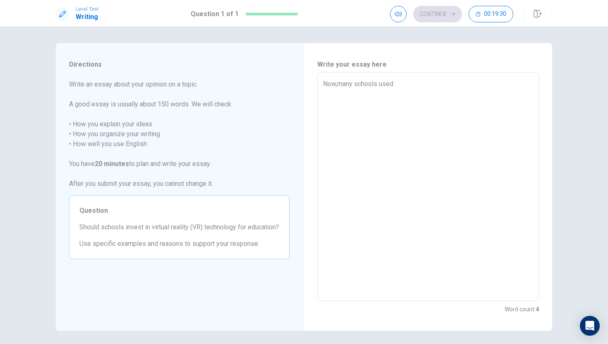
type textarea "x"
type textarea "Now,many schools used t"
type textarea "x"
type textarea "Now,many schools used th"
type textarea "x"
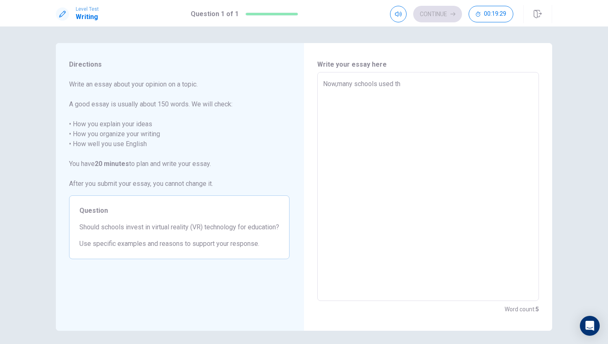
type textarea "Now,many schools used the"
type textarea "x"
type textarea "Now,many schools used the"
type textarea "x"
type textarea "Now,many schools used the v"
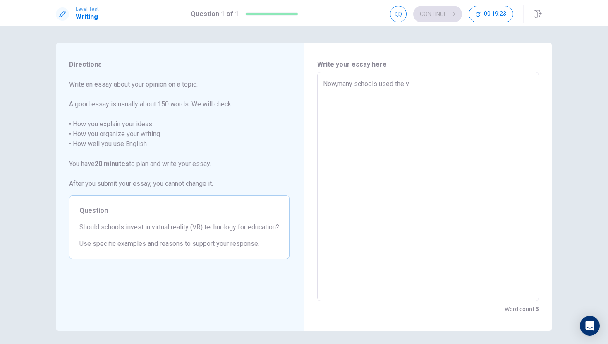
type textarea "x"
type textarea "Now,many schools used the vi"
type textarea "x"
type textarea "Now,many schools used the vir"
type textarea "x"
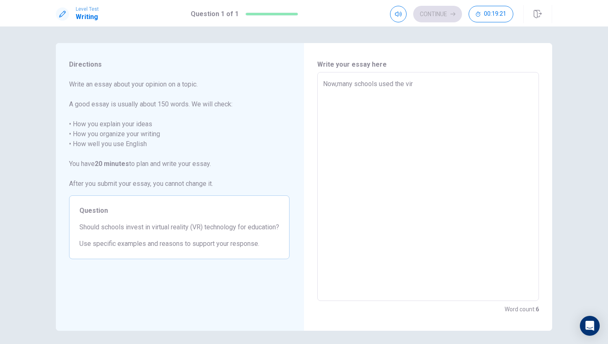
type textarea "Now,many schools used the virt"
type textarea "x"
type textarea "Now,many schools used the virtu"
type textarea "x"
type textarea "Now,many schools used the virtua"
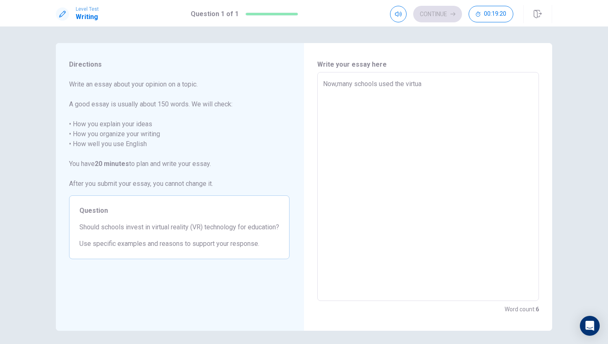
type textarea "x"
type textarea "Now,many schools used the virtual"
type textarea "x"
type textarea "Now,many schools used the virtual"
type textarea "x"
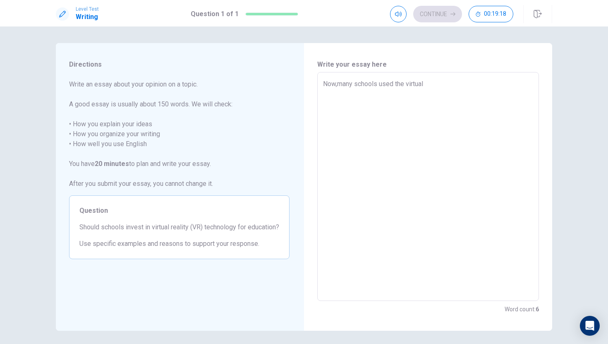
type textarea "Now,many schools used the virtual e"
type textarea "x"
type textarea "Now,many schools used the virtual"
type textarea "x"
type textarea "Now,many schools used the virtual r"
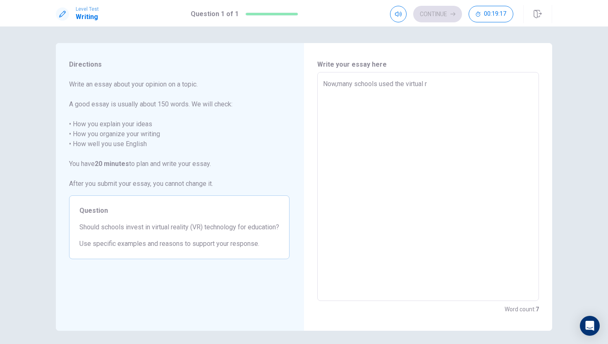
type textarea "x"
type textarea "Now,many schools used the virtual re"
type textarea "x"
type textarea "Now,many schools used the virtual rea"
type textarea "x"
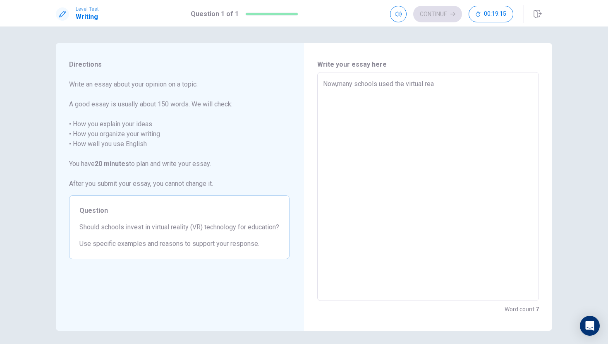
type textarea "Now,many schools used the virtual real"
type textarea "x"
type textarea "Now,many schools used the virtual reali"
type textarea "x"
type textarea "Now,many schools used the virtual realit"
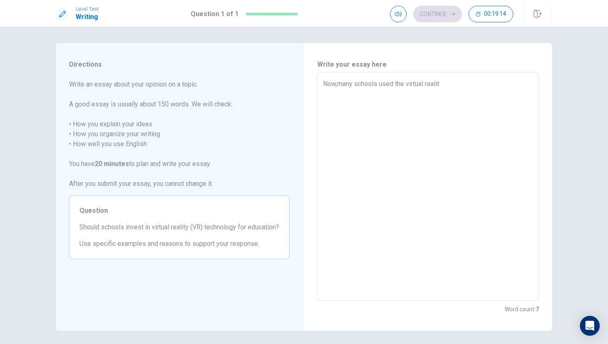
type textarea "x"
type textarea "Now,many schools used the virtual reality"
type textarea "x"
type textarea "Now,many schools used the virtual reality"
type textarea "x"
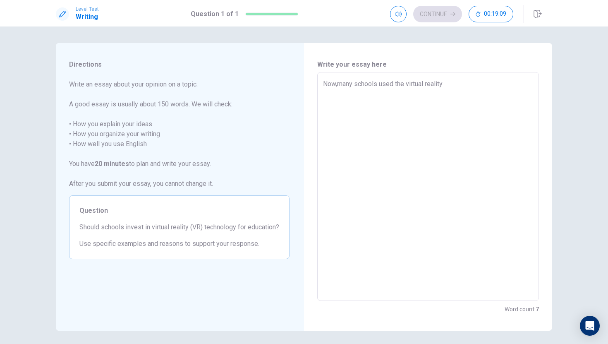
type textarea "Now,many schools used the virtual reality t"
type textarea "x"
type textarea "Now,many schools used the virtual reality te"
type textarea "x"
type textarea "Now,many schools used the virtual reality tec"
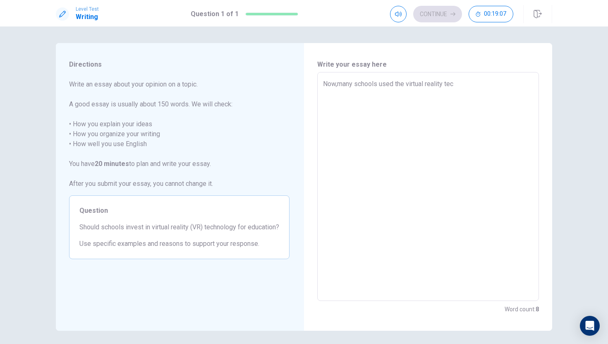
type textarea "x"
type textarea "Now,many schools used the virtual reality tech"
type textarea "x"
type textarea "Now,many schools used the virtual reality techn"
type textarea "x"
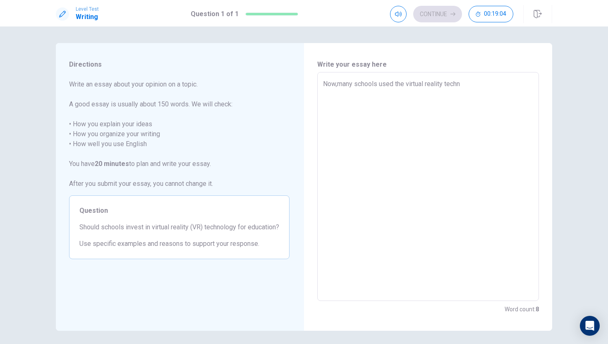
type textarea "Now,many schools used the virtual reality techno"
type textarea "x"
type textarea "Now,many schools used the virtual reality technol"
type textarea "x"
type textarea "Now,many schools used the virtual reality technolo"
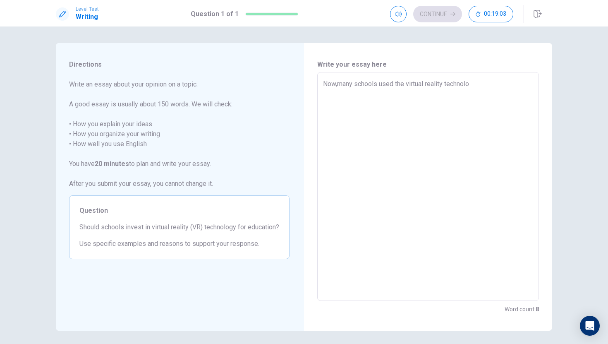
type textarea "x"
type textarea "Now,many schools used the virtual reality technolog"
type textarea "x"
type textarea "Now,many schools used the virtual reality technology"
type textarea "x"
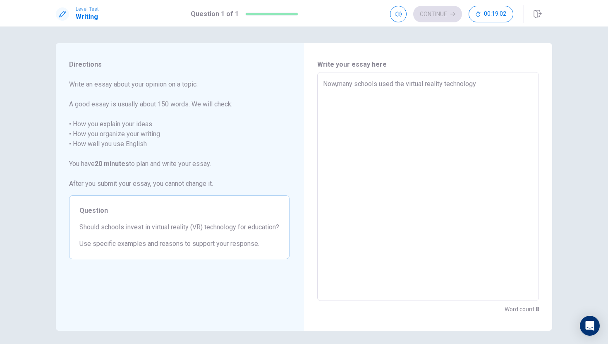
type textarea "Now,many schools used the virtual reality technology"
type textarea "x"
type textarea "Now,many schools used the virtual reality technology f"
type textarea "x"
type textarea "Now,many schools used the virtual reality technology fo"
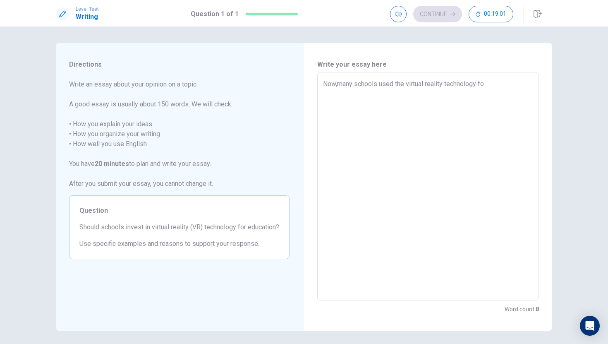
type textarea "x"
type textarea "Now,many schools used the virtual reality technology for"
type textarea "x"
type textarea "Now,many schools used the virtual reality technology for"
type textarea "x"
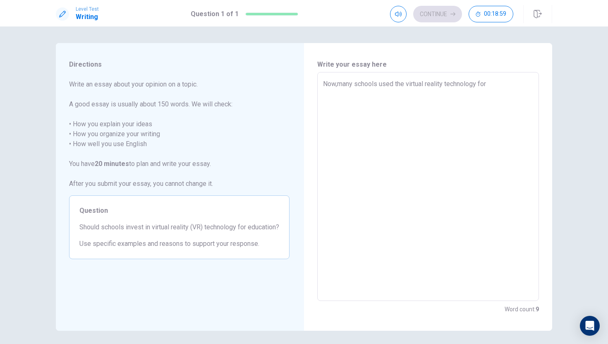
type textarea "Now,many schools used the virtual reality technology for e"
type textarea "x"
type textarea "Now,many schools used the virtual reality technology for ed"
type textarea "x"
type textarea "Now,many schools used the virtual reality technology for edu"
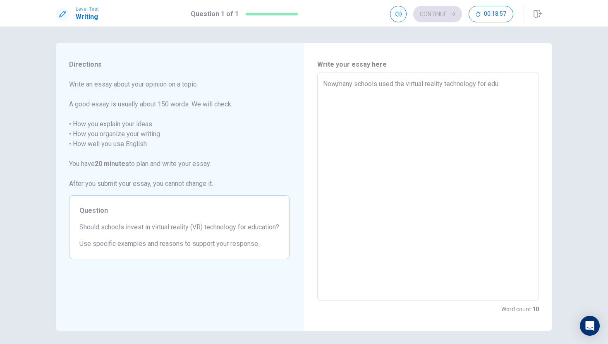
type textarea "x"
type textarea "Now,many schools used the virtual reality technology for educ"
type textarea "x"
type textarea "Now,many schools used the virtual reality technology for educa"
type textarea "x"
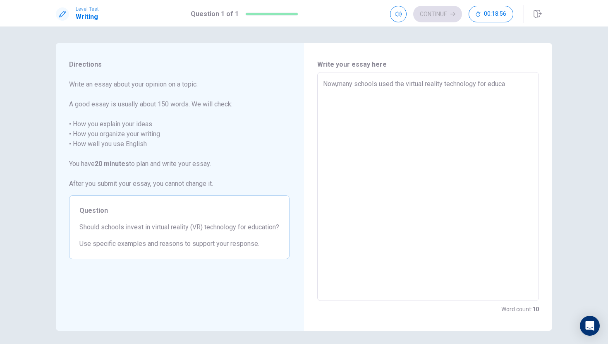
type textarea "Now,many schools used the virtual reality technology for educat"
type textarea "x"
type textarea "Now,many schools used the virtual reality technology for educati"
type textarea "x"
type textarea "Now,many schools used the virtual reality technology for educatio"
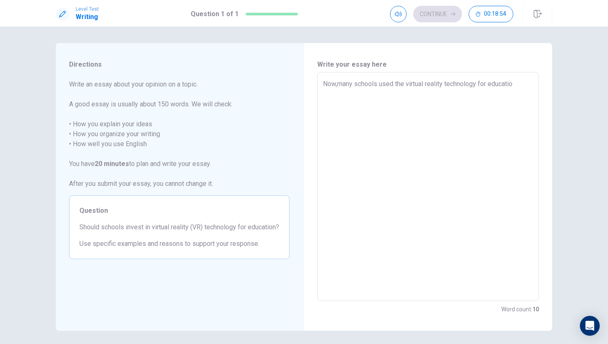
type textarea "x"
type textarea "Now,many schools used the virtual reality technology for education"
type textarea "x"
type textarea "Now,many schools used the virtual reality technology for education"
type textarea "x"
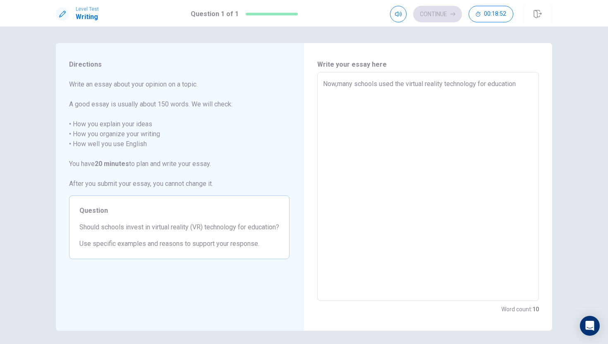
type textarea "Now,many schools used the virtual reality technology for education"
type textarea "x"
type textarea "Now,many schools used the virtual reality technology for education,"
type textarea "x"
type textarea "Now,many schools used the virtual reality technology for education,I"
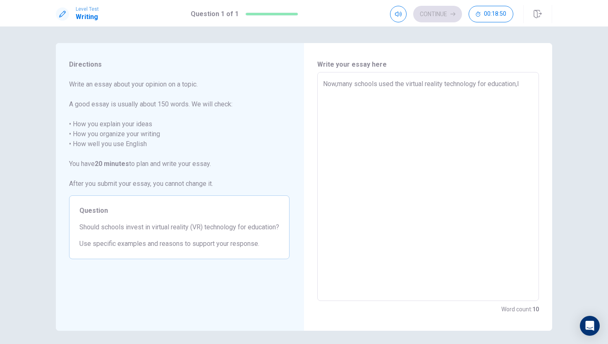
type textarea "x"
type textarea "Now,many schools used the virtual reality technology for education,I"
type textarea "x"
type textarea "Now,many schools used the virtual reality technology for education,I t"
type textarea "x"
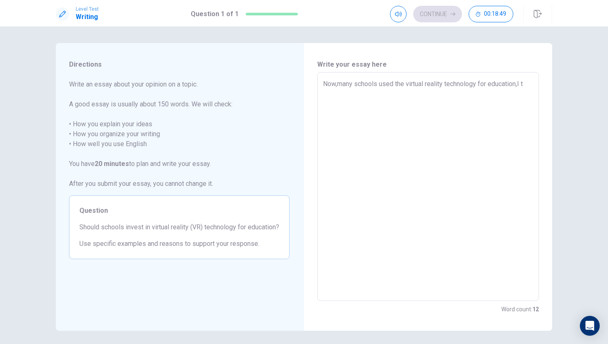
type textarea "Now,many schools used the virtual reality technology for education,I th"
type textarea "x"
type textarea "Now,many schools used the virtual reality technology for education,I thi"
type textarea "x"
type textarea "Now,many schools used the virtual reality technology for education,I thik"
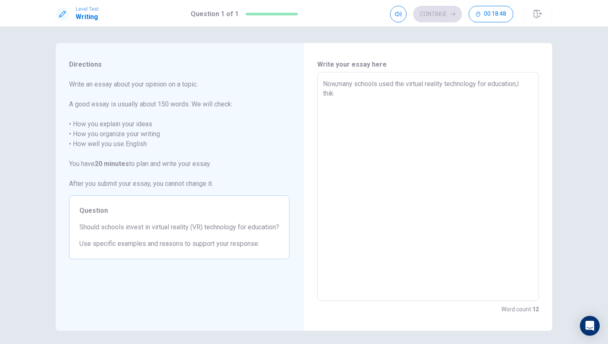
type textarea "x"
type textarea "Now,many schools used the virtual reality technology for education,I thik"
type textarea "x"
type textarea "Now,many schools used the virtual reality technology for education,I thik"
type textarea "x"
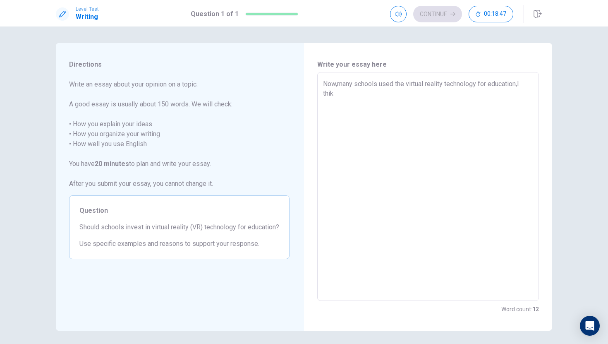
type textarea "Now,many schools used the virtual reality technology for education,I thi"
type textarea "x"
type textarea "Now,many schools used the virtual reality technology for education,I thin"
type textarea "x"
type textarea "Now,many schools used the virtual reality technology for education,I think"
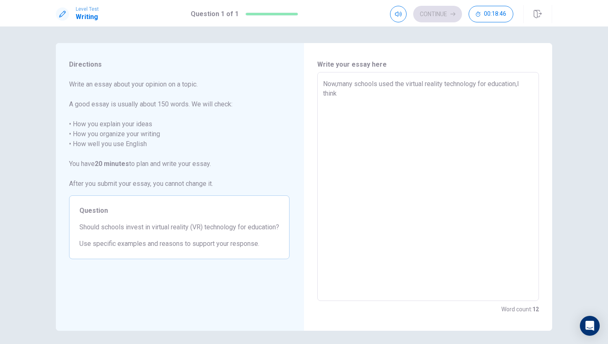
type textarea "x"
type textarea "Now,many schools used the virtual reality technology for education,I think"
click at [516, 83] on textarea "Now,many schools used the virtual reality technology for education,I think" at bounding box center [428, 186] width 210 height 215
click at [518, 83] on textarea "Now,many schools used the virtual reality technology for education,I think" at bounding box center [428, 186] width 210 height 215
type textarea "x"
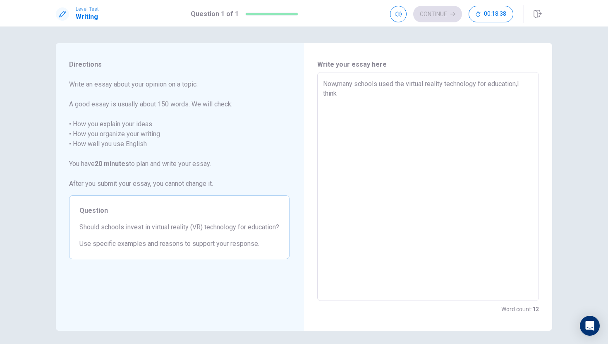
type textarea "Now,many schools used the virtual reality technology for education(,I think"
type textarea "x"
type textarea "Now,many schools used the virtual reality technology for education(),I think"
type textarea "x"
type textarea "Now,many schools used the virtual reality technology for education(V),I think"
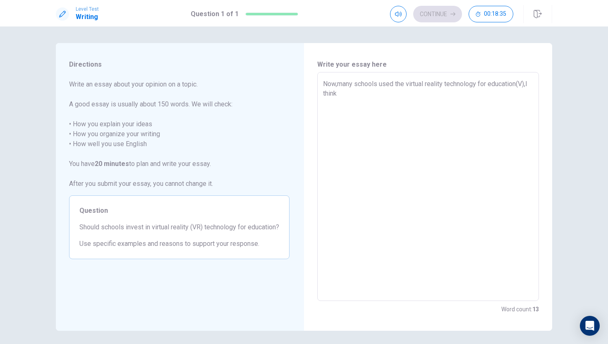
type textarea "x"
type textarea "Now,many schools used the virtual reality technology for education(VR),I think"
type textarea "x"
type textarea "Now,many schools used the virtual reality technology for education(VR),I think t"
type textarea "x"
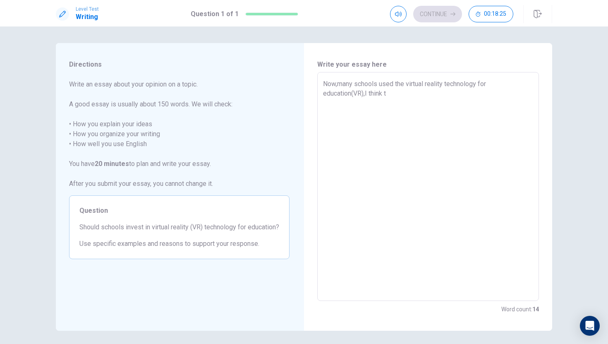
type textarea "Now,many schools used the virtual reality technology for education(VR),I think …"
type textarea "x"
type textarea "Now,many schools used the virtual reality technology for education(VR),I think …"
type textarea "x"
type textarea "Now,many schools used the virtual reality technology for education(VR),I think …"
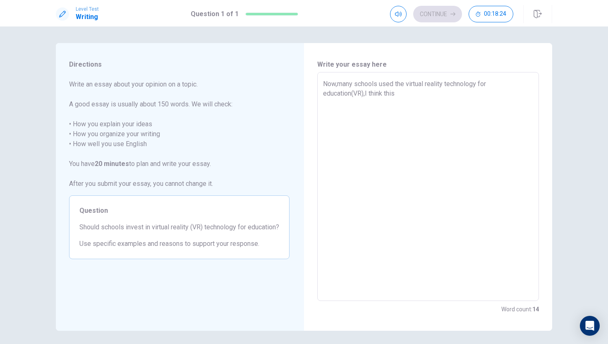
type textarea "x"
type textarea "Now,many schools used the virtual reality technology for education(VR),I think …"
type textarea "x"
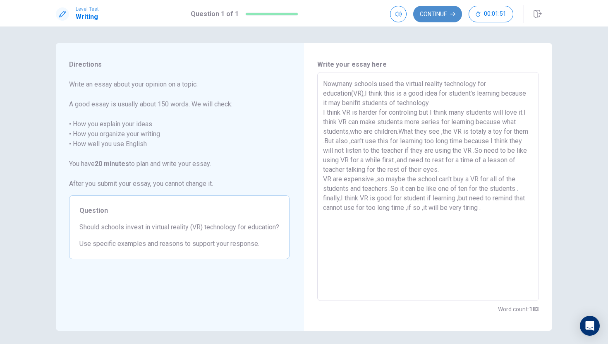
click at [445, 14] on button "Continue" at bounding box center [437, 14] width 49 height 17
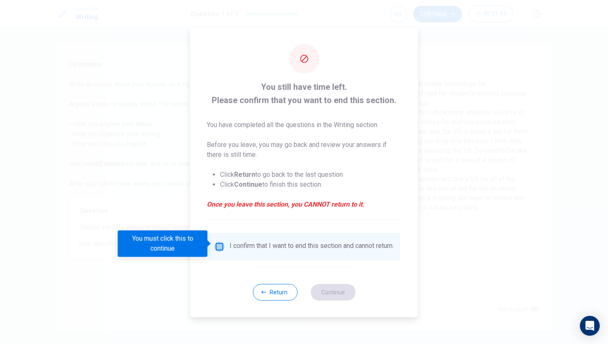
click at [220, 244] on input "You must click this to continue" at bounding box center [220, 246] width 10 height 10
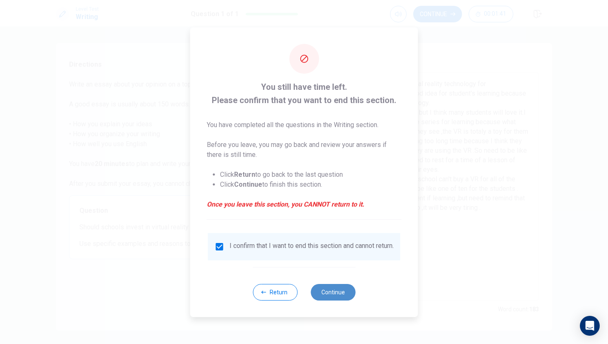
click at [320, 295] on button "Continue" at bounding box center [332, 292] width 45 height 17
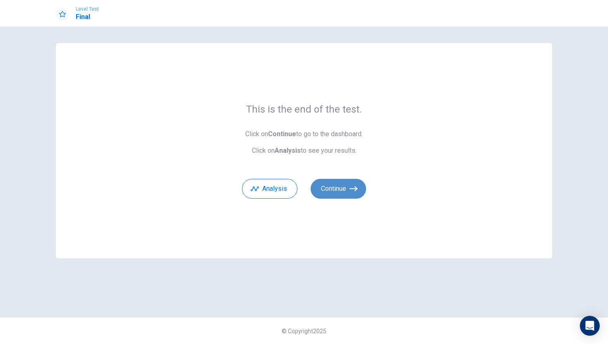
click at [353, 190] on icon "button" at bounding box center [353, 188] width 8 height 8
